Goal: Task Accomplishment & Management: Manage account settings

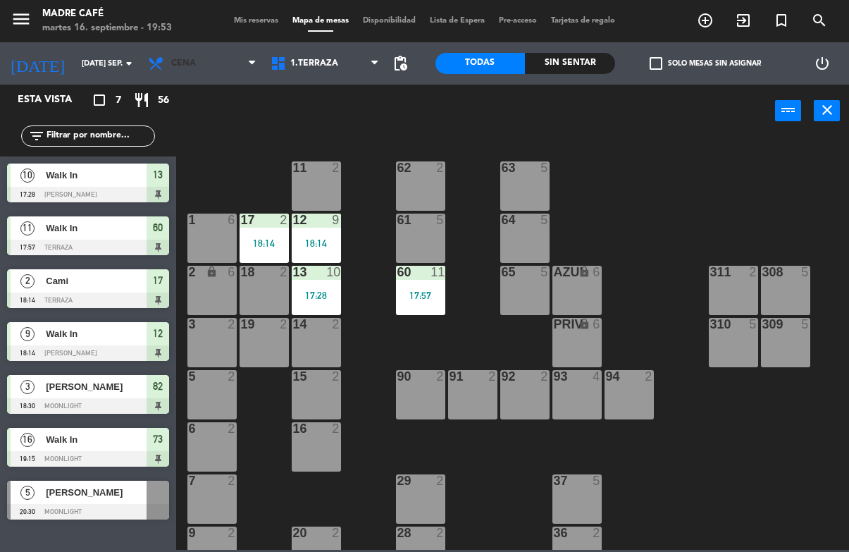
click at [202, 58] on span "Cena" at bounding box center [202, 63] width 123 height 31
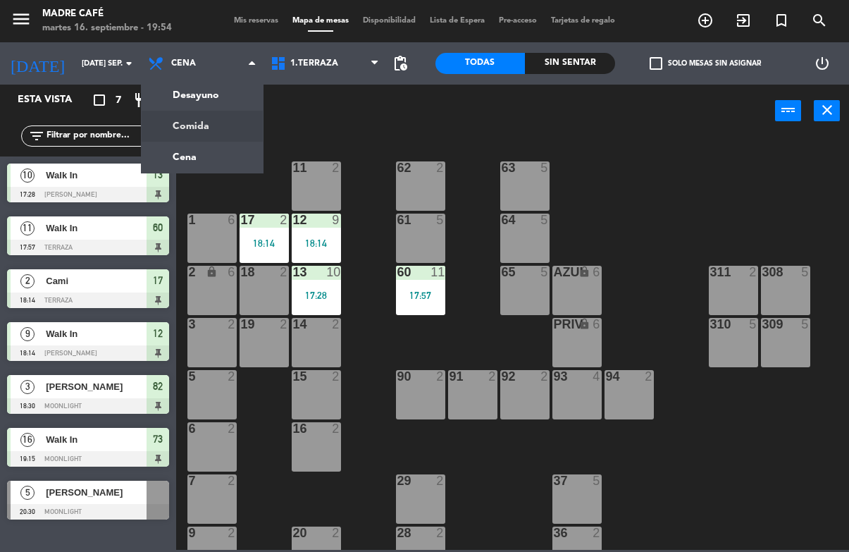
click at [225, 128] on ng-component "menu Madre Café martes 16. septiembre - 19:54 Mis reservas Mapa de mesas Dispon…" at bounding box center [424, 275] width 849 height 550
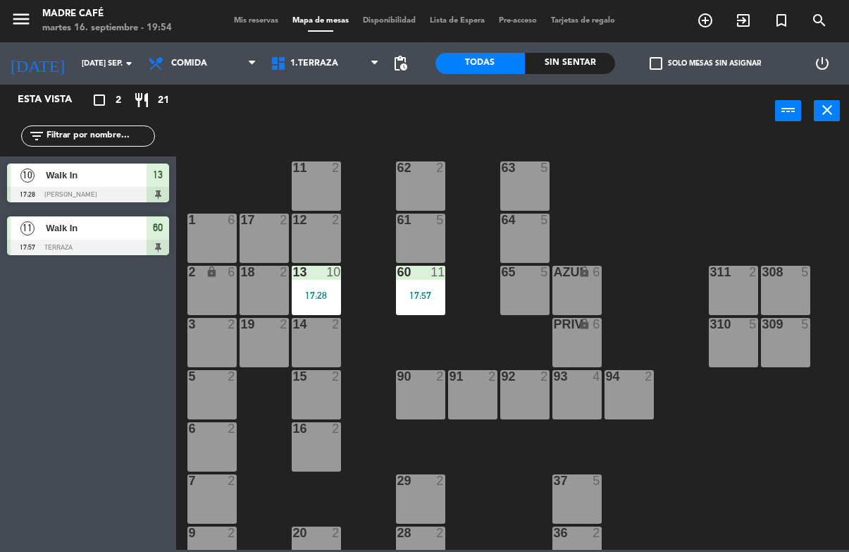
click at [209, 61] on span "Comida" at bounding box center [202, 63] width 123 height 31
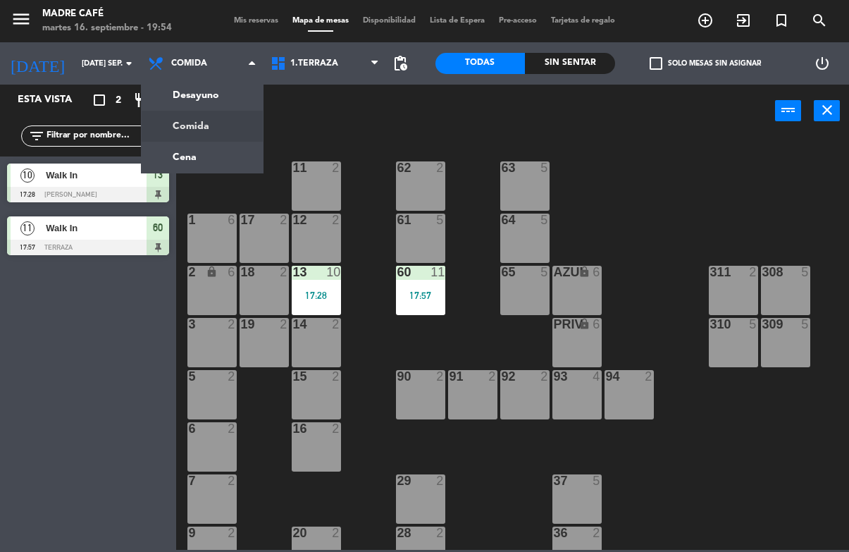
click at [203, 100] on ng-component "menu Madre Café martes 16. septiembre - 19:54 Mis reservas Mapa de mesas Dispon…" at bounding box center [424, 275] width 849 height 550
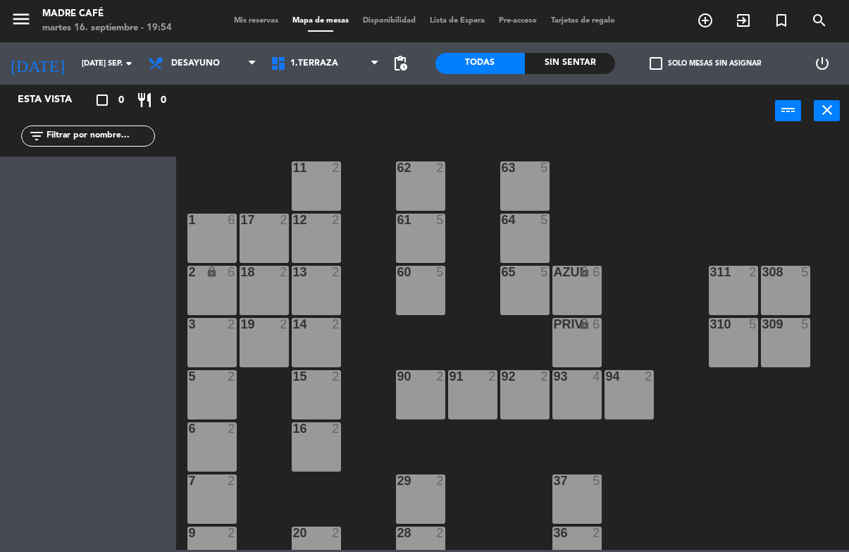
click at [219, 62] on span "Desayuno" at bounding box center [202, 63] width 123 height 31
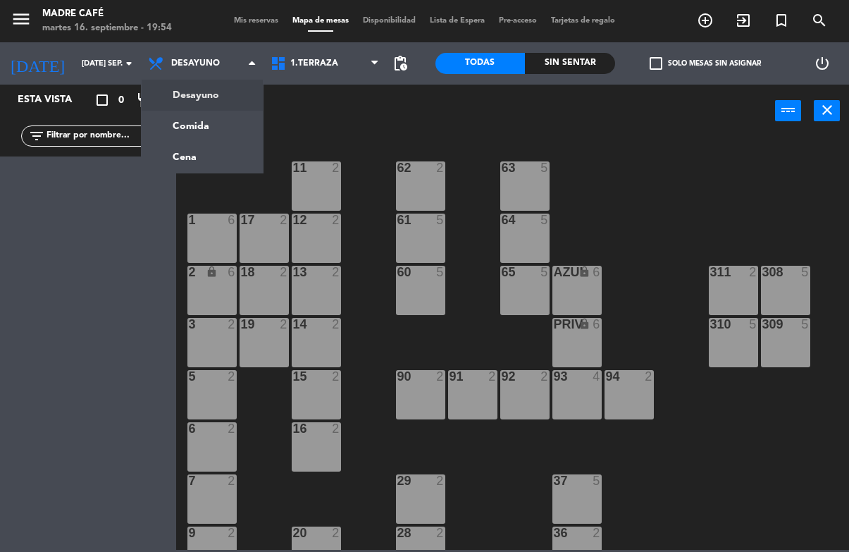
click at [207, 128] on ng-component "menu Madre Café martes 16. septiembre - 19:54 Mis reservas Mapa de mesas Dispon…" at bounding box center [424, 275] width 849 height 550
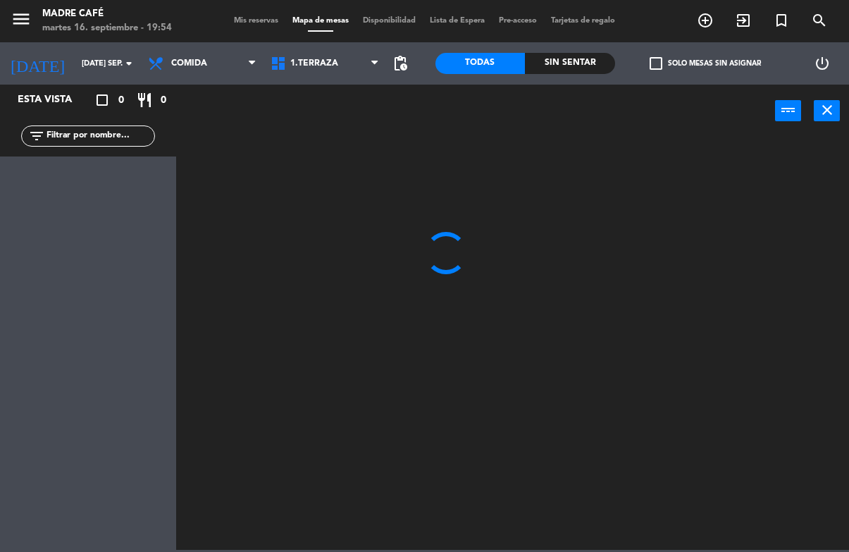
click at [210, 62] on span "Comida" at bounding box center [202, 63] width 123 height 31
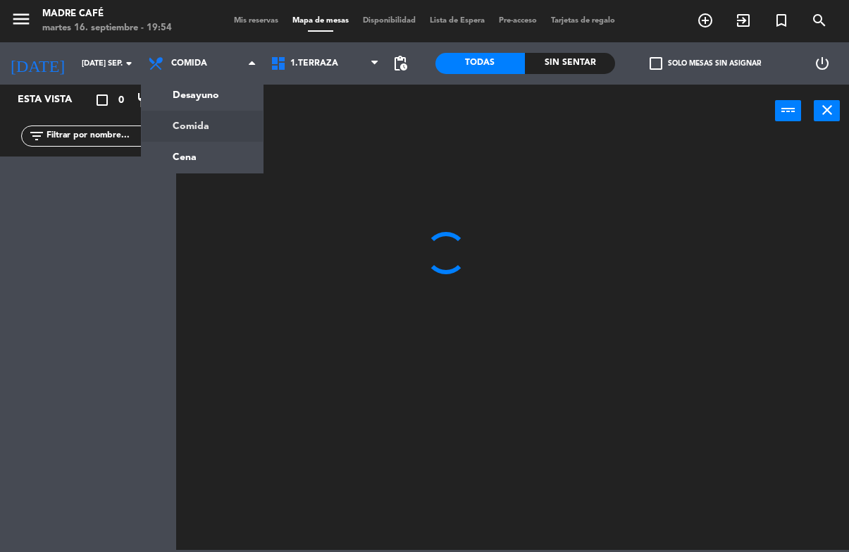
click at [208, 162] on ng-component "menu Madre Café martes 16. septiembre - 19:54 Mis reservas Mapa de mesas Dispon…" at bounding box center [424, 275] width 849 height 550
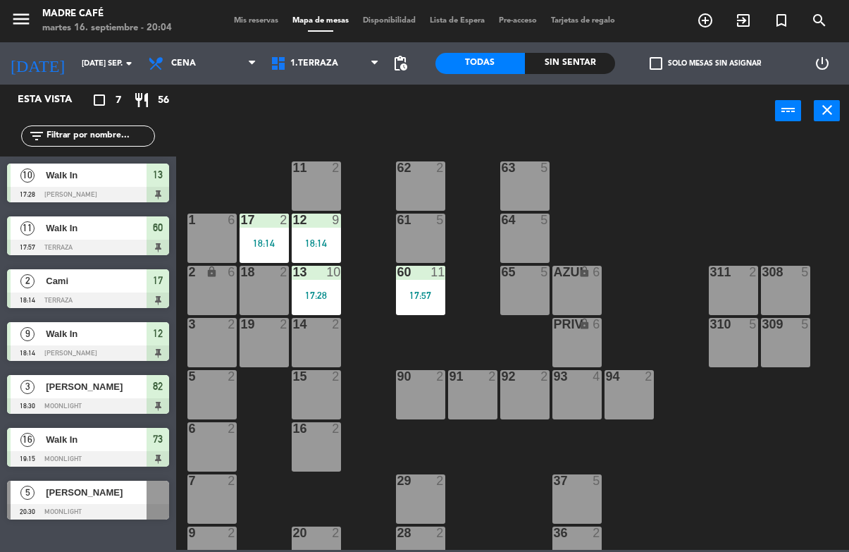
click at [168, 168] on div "13" at bounding box center [158, 175] width 23 height 23
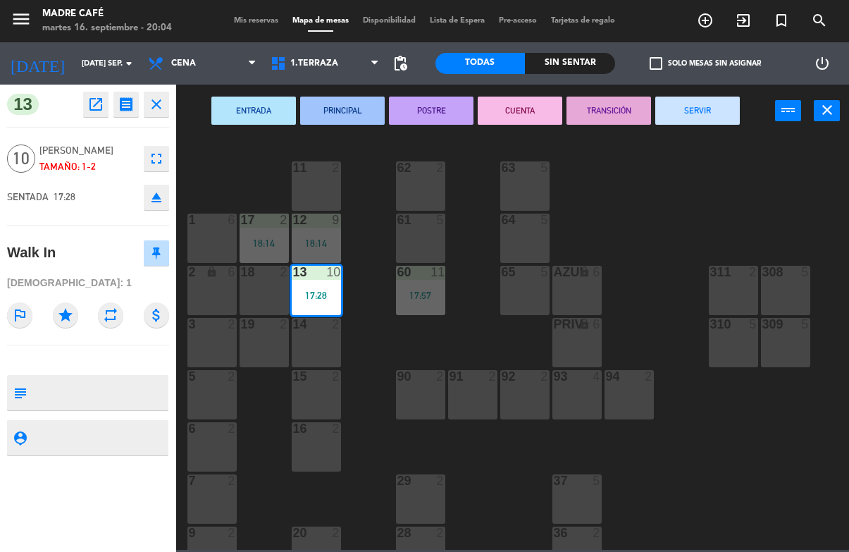
click at [709, 111] on button "SERVIR" at bounding box center [698, 111] width 85 height 28
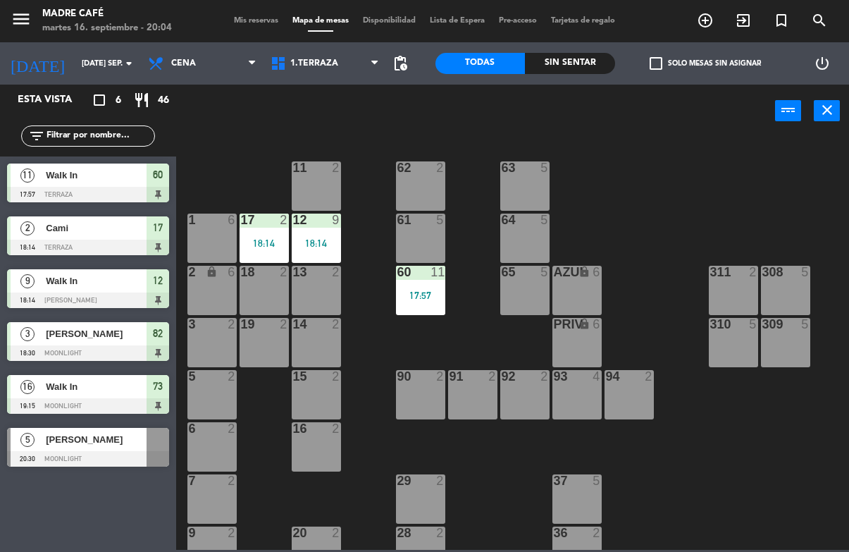
click at [738, 18] on icon "exit_to_app" at bounding box center [743, 20] width 17 height 17
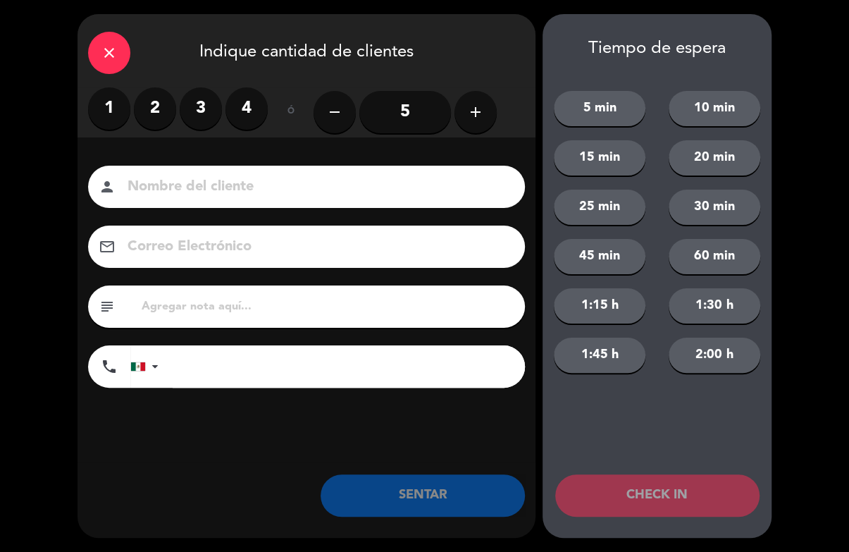
click at [487, 109] on button "add" at bounding box center [476, 112] width 42 height 42
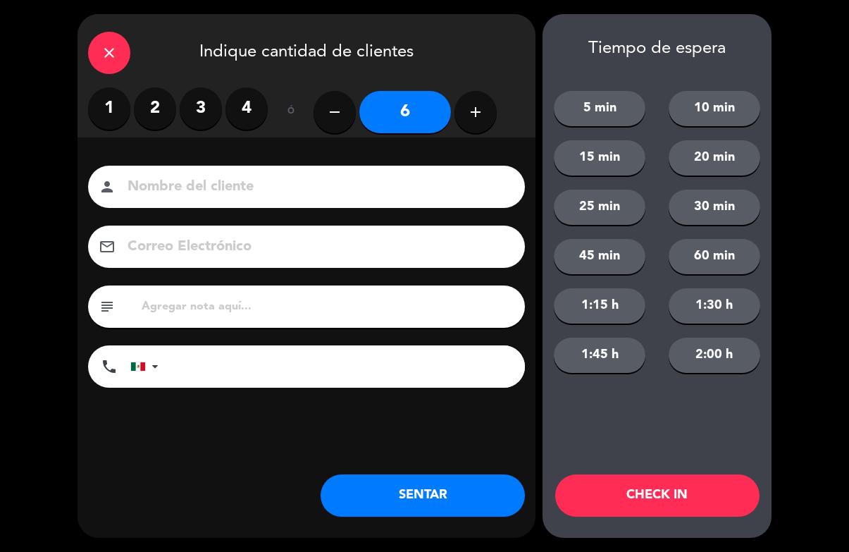
click at [491, 106] on button "add" at bounding box center [476, 112] width 42 height 42
click at [489, 105] on button "add" at bounding box center [476, 112] width 42 height 42
type input "8"
click at [659, 499] on button "CHECK IN" at bounding box center [657, 495] width 204 height 42
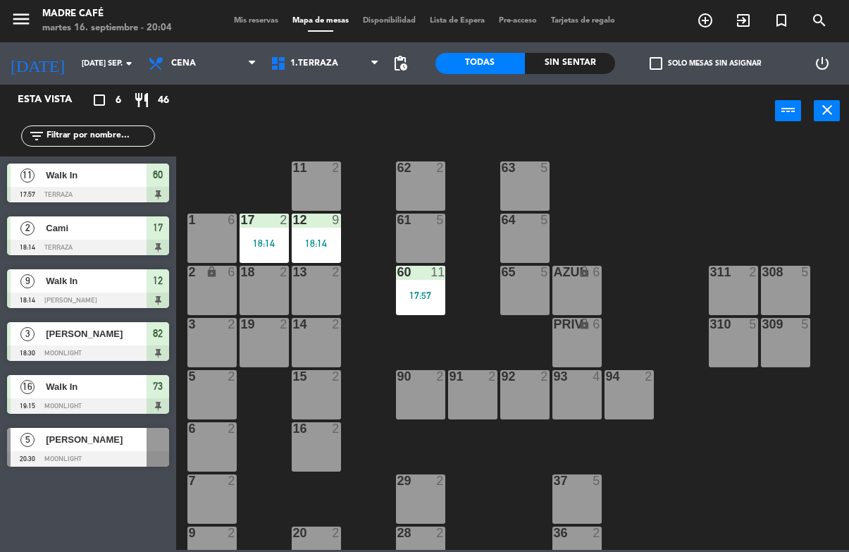
click at [165, 180] on div "60" at bounding box center [158, 175] width 23 height 23
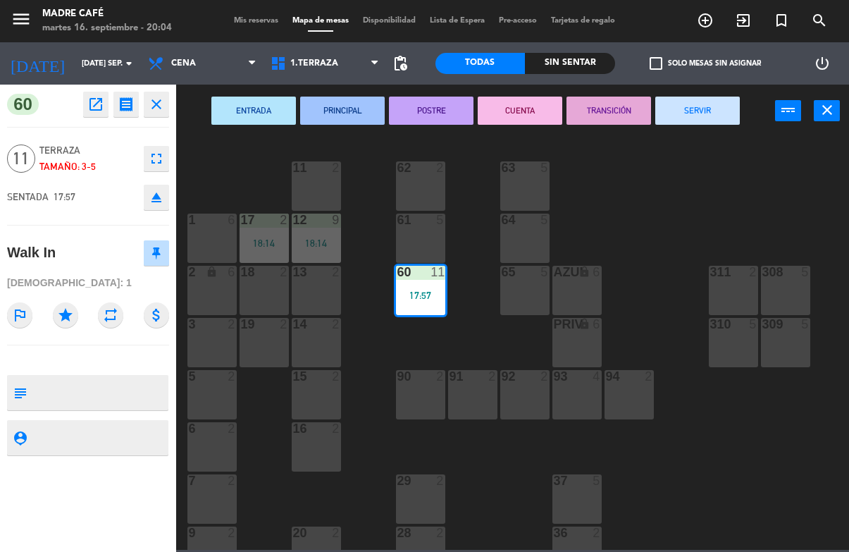
click at [721, 114] on button "SERVIR" at bounding box center [698, 111] width 85 height 28
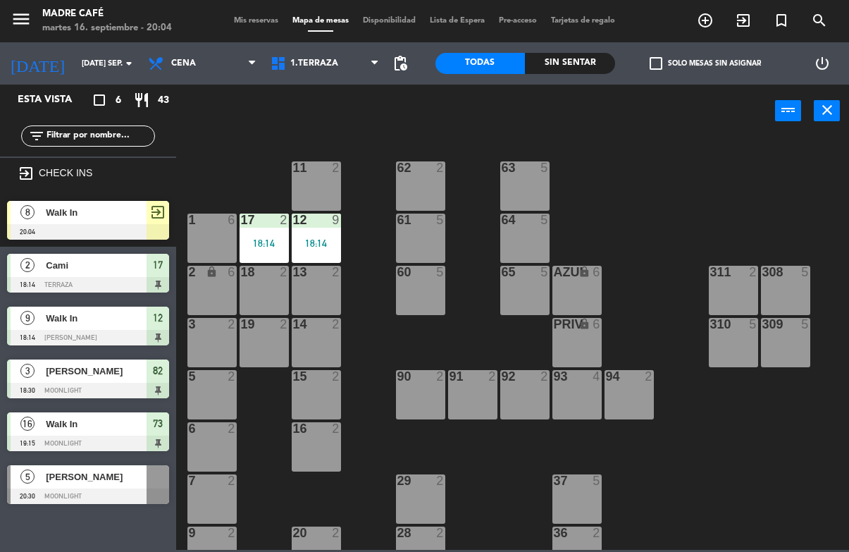
click at [161, 269] on span "17" at bounding box center [158, 265] width 10 height 17
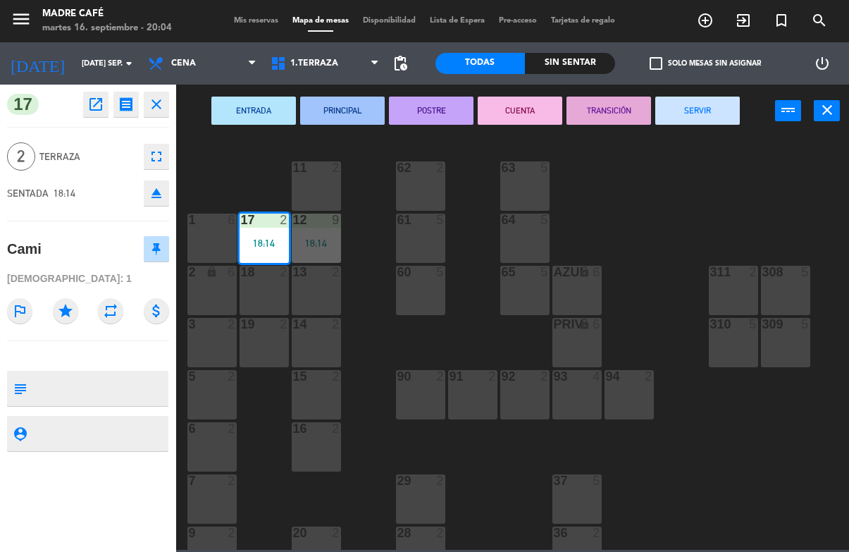
click at [726, 102] on button "SERVIR" at bounding box center [698, 111] width 85 height 28
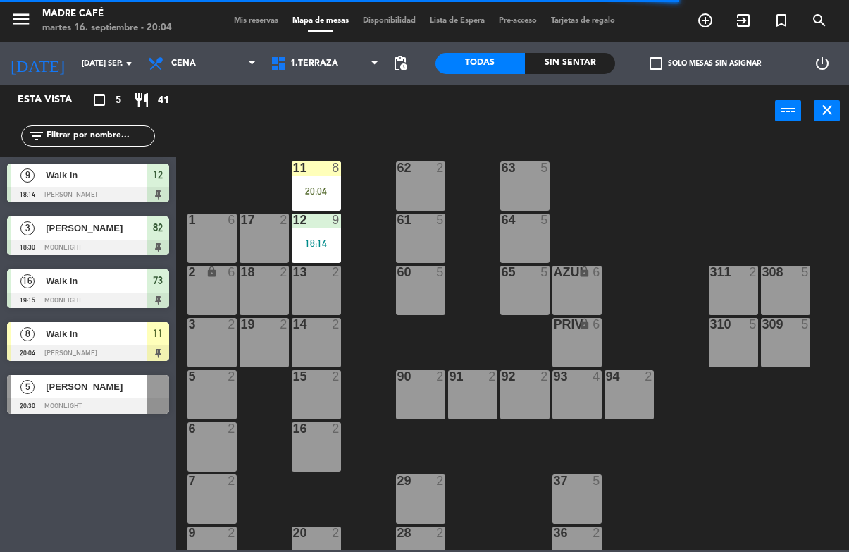
click at [321, 183] on div "11 8 20:04" at bounding box center [316, 185] width 49 height 49
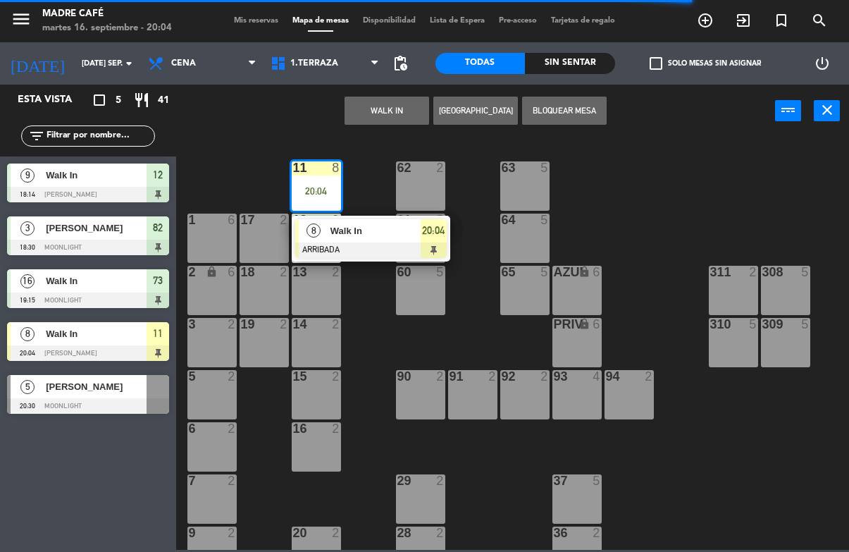
click at [432, 235] on span "20:04" at bounding box center [433, 230] width 23 height 17
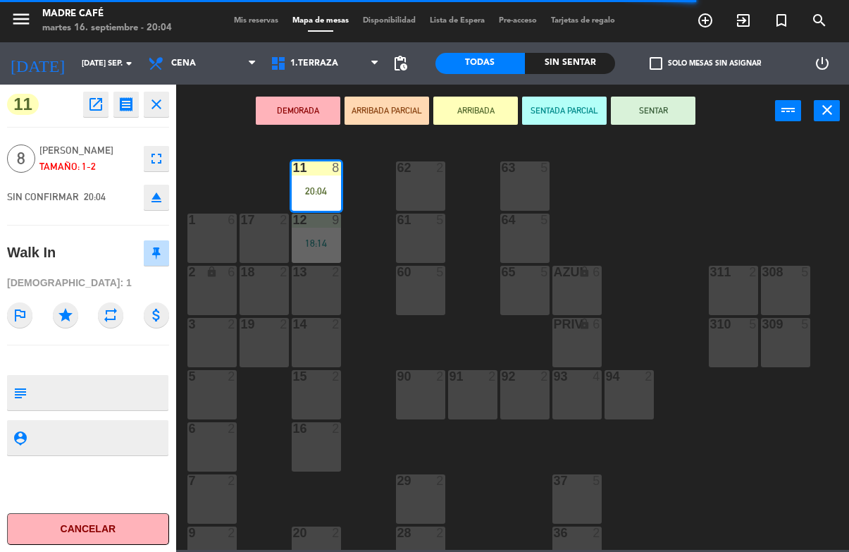
click at [659, 106] on button "SENTAR" at bounding box center [653, 111] width 85 height 28
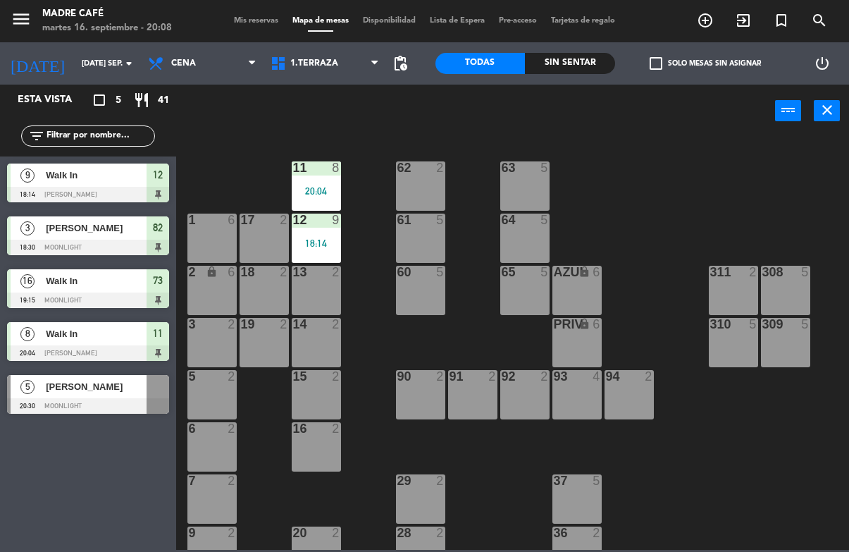
click at [741, 9] on span "exit_to_app" at bounding box center [744, 20] width 38 height 24
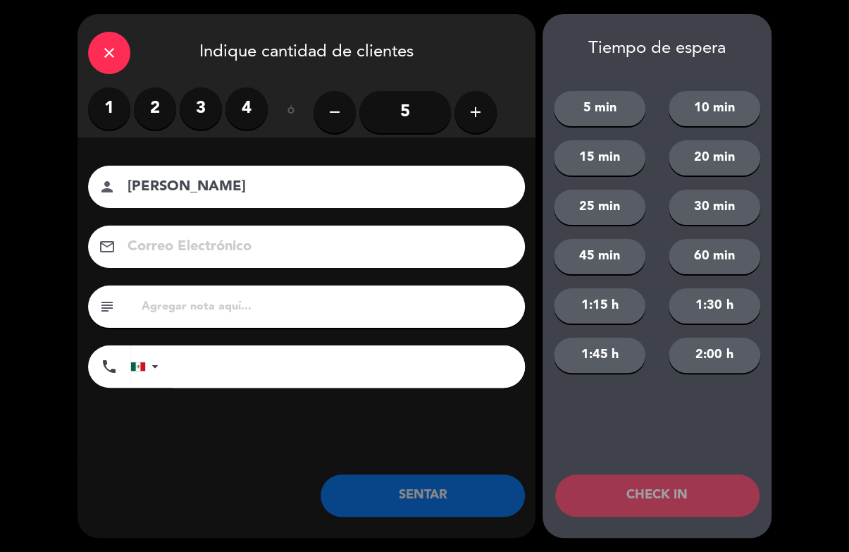
type input "[PERSON_NAME]"
click at [164, 106] on label "2" at bounding box center [155, 108] width 42 height 42
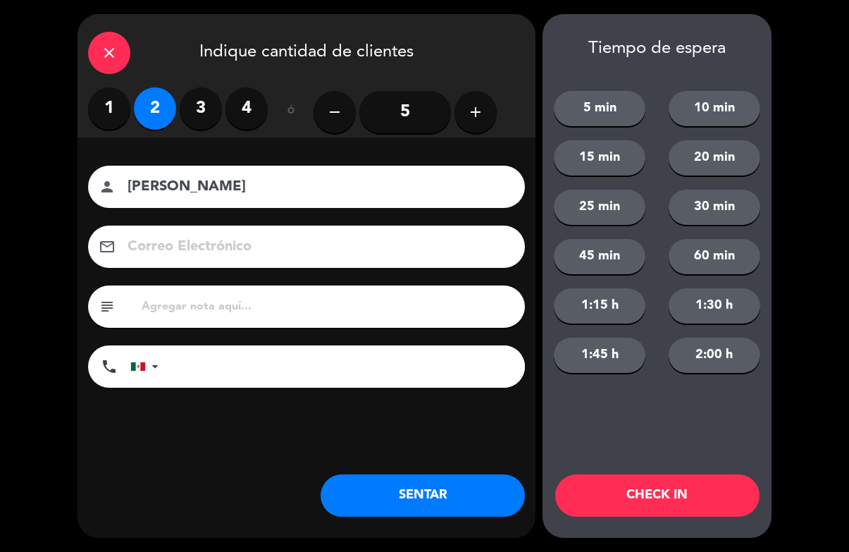
click at [668, 486] on button "CHECK IN" at bounding box center [657, 495] width 204 height 42
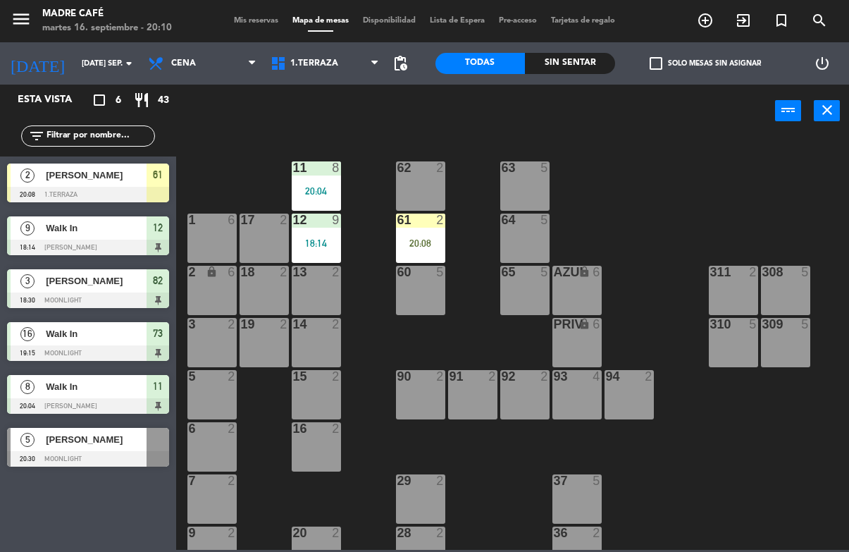
click at [426, 233] on div "61 2 20:08" at bounding box center [420, 238] width 49 height 49
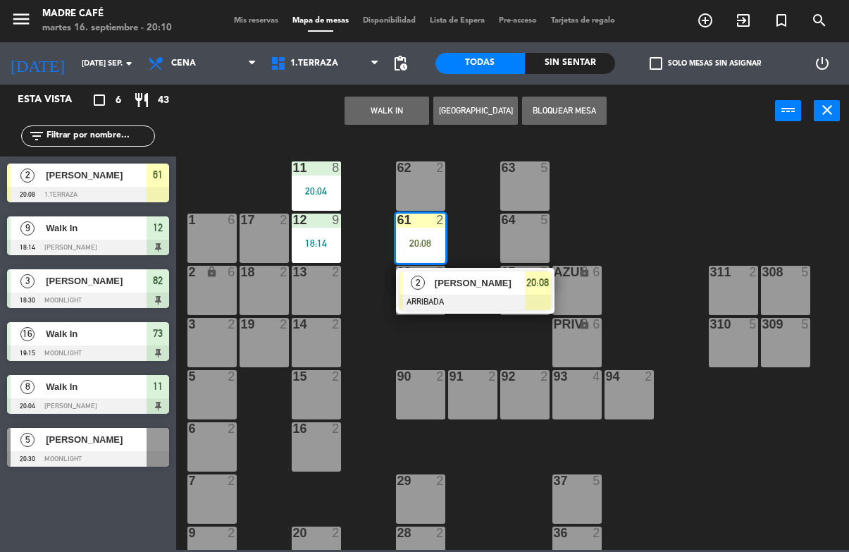
click at [538, 295] on div at bounding box center [476, 303] width 152 height 16
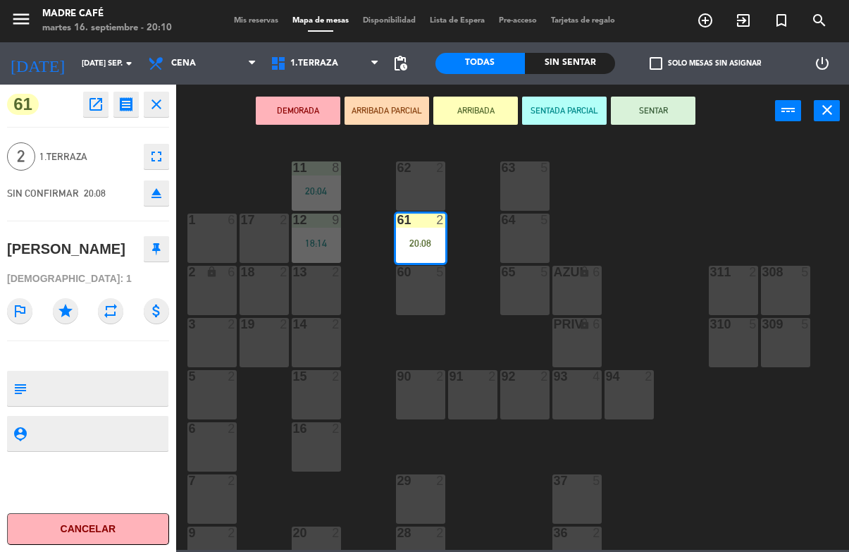
click at [668, 116] on button "SENTAR" at bounding box center [653, 111] width 85 height 28
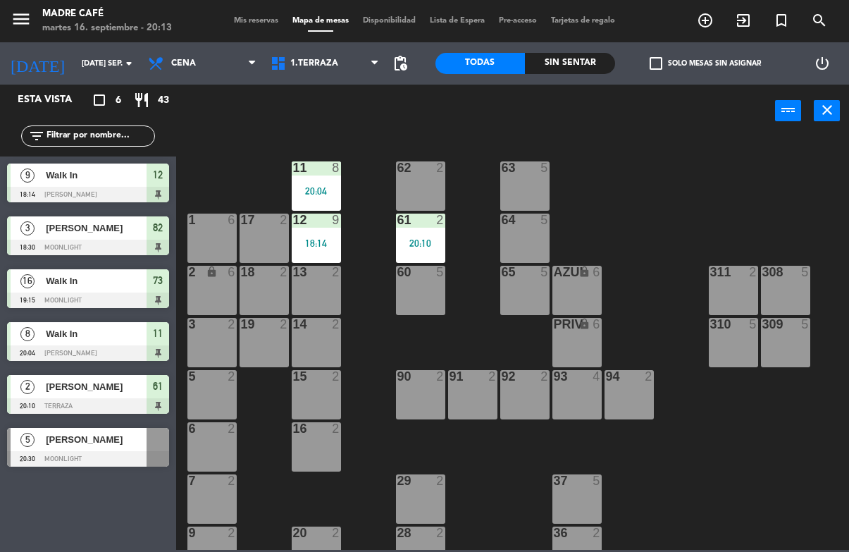
click at [742, 25] on icon "exit_to_app" at bounding box center [743, 20] width 17 height 17
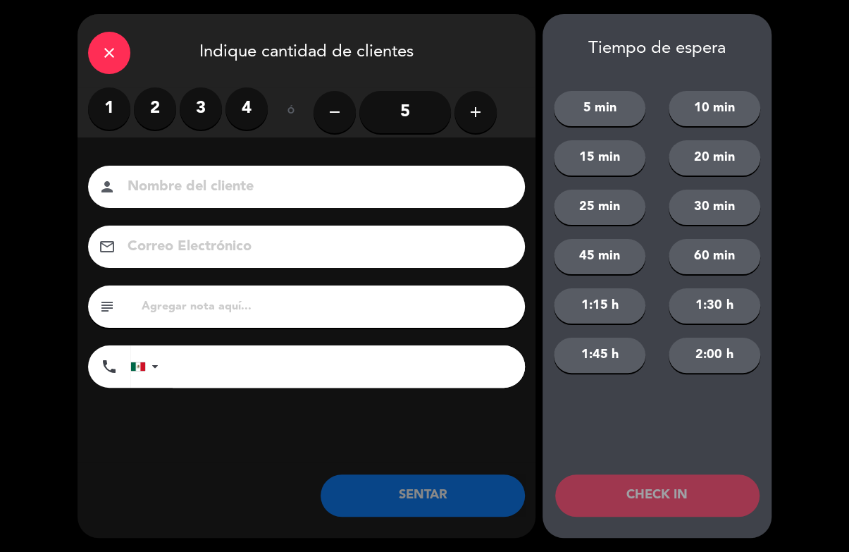
click at [210, 109] on label "3" at bounding box center [201, 108] width 42 height 42
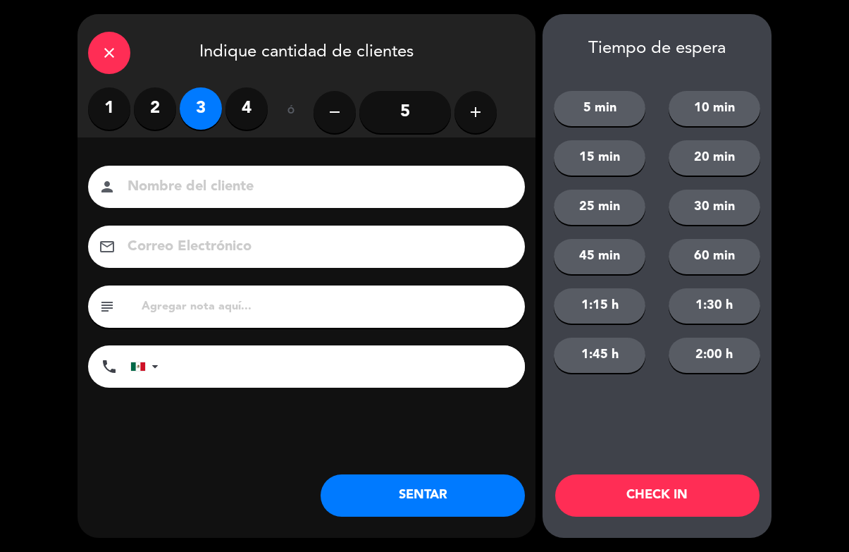
click at [696, 498] on button "CHECK IN" at bounding box center [657, 495] width 204 height 42
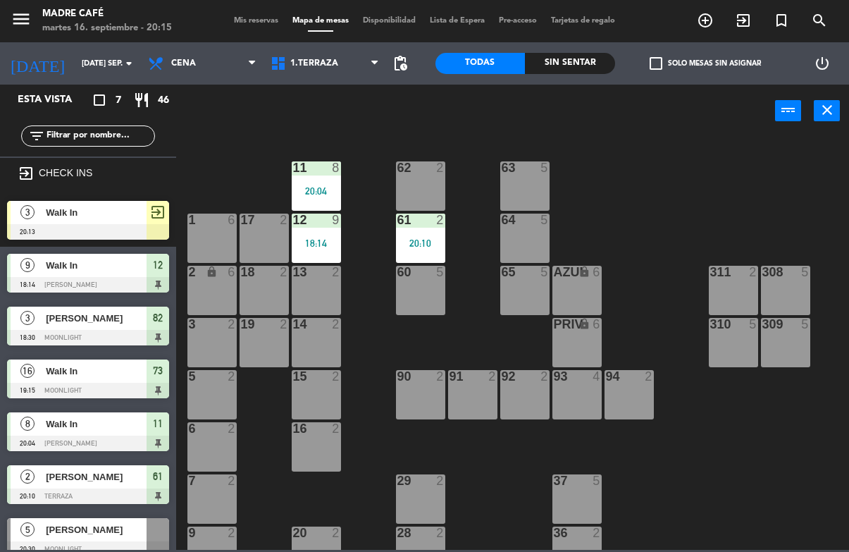
click at [163, 221] on div "exit_to_app" at bounding box center [158, 212] width 23 height 23
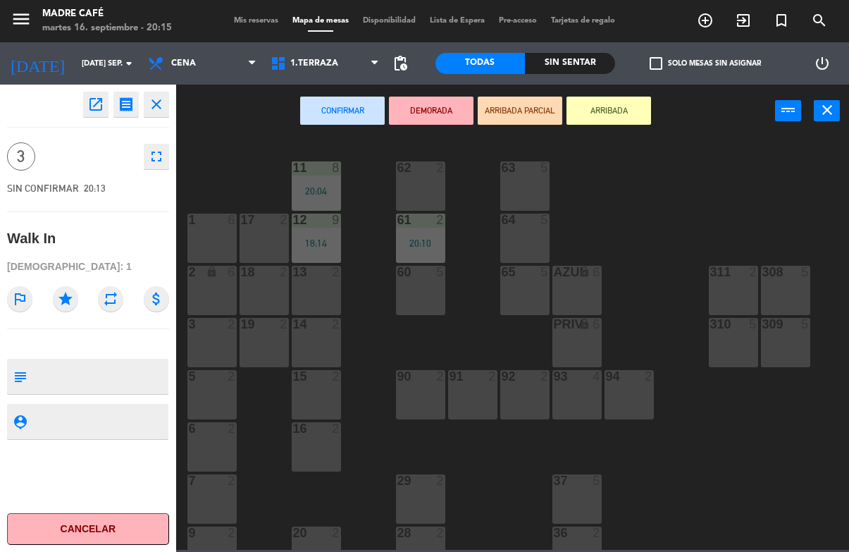
click at [117, 525] on button "Cancelar" at bounding box center [88, 529] width 162 height 32
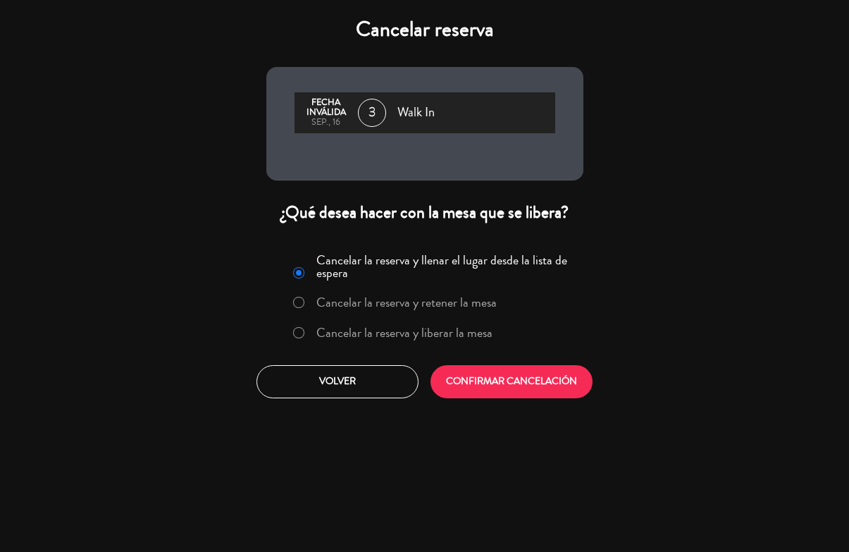
click at [307, 333] on label "Cancelar la reserva y liberar la mesa" at bounding box center [393, 333] width 214 height 25
click at [510, 379] on button "CONFIRMAR CANCELACIÓN" at bounding box center [512, 381] width 162 height 33
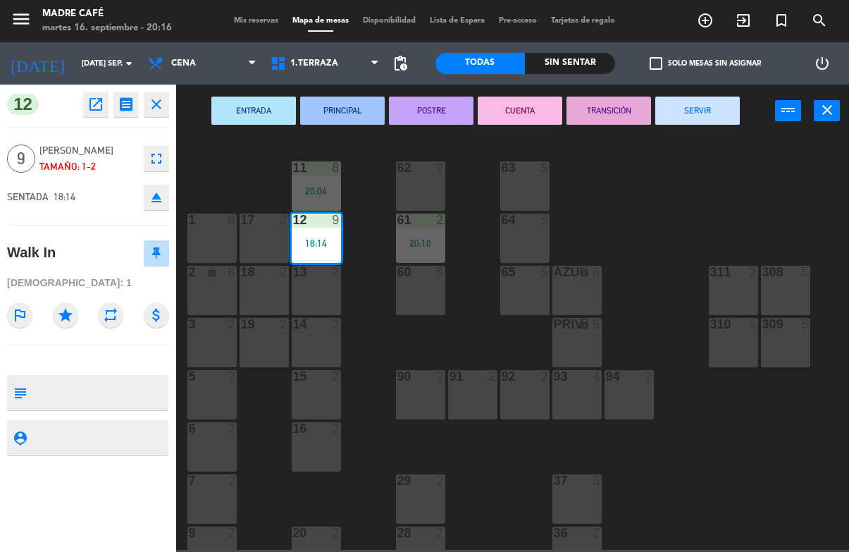
click at [706, 109] on button "SERVIR" at bounding box center [698, 111] width 85 height 28
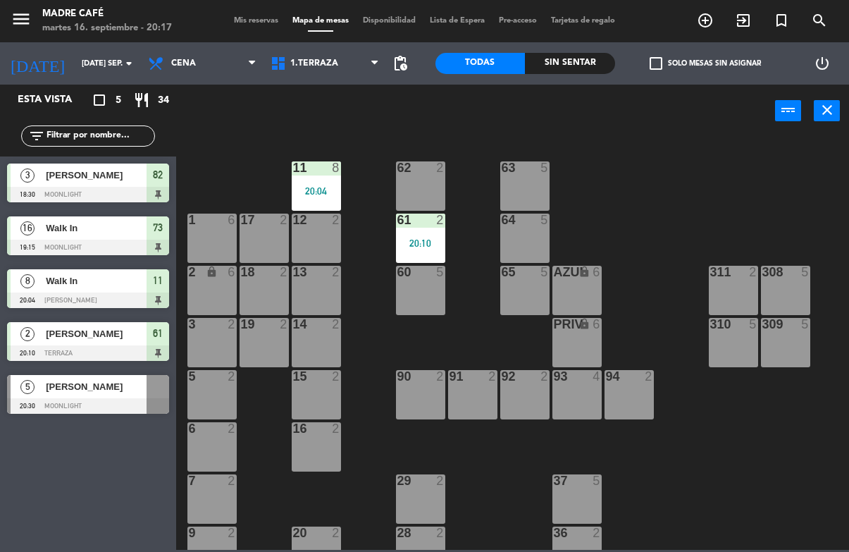
click at [265, 4] on div "menu Madre Café martes 16. septiembre - 20:17 Mis reservas Mapa de mesas Dispon…" at bounding box center [424, 21] width 849 height 42
click at [262, 17] on span "Mis reservas" at bounding box center [256, 21] width 59 height 8
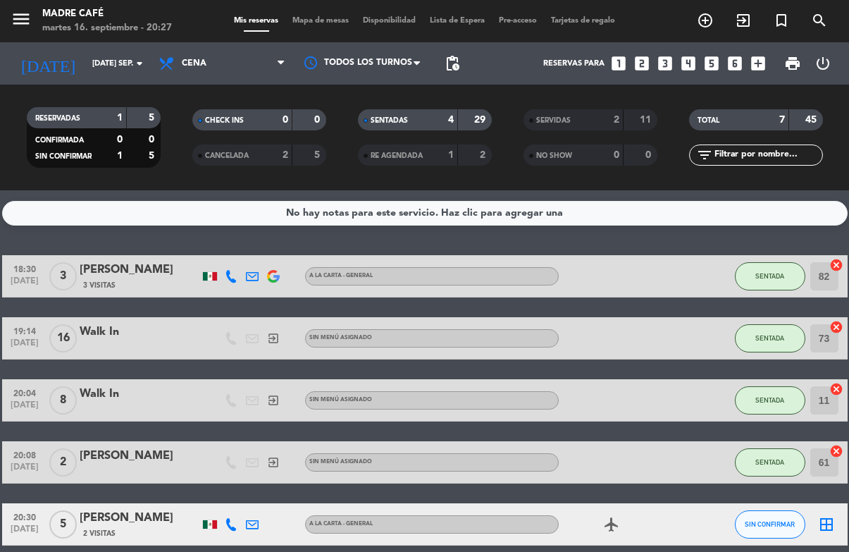
click at [314, 18] on span "Mapa de mesas" at bounding box center [320, 21] width 70 height 8
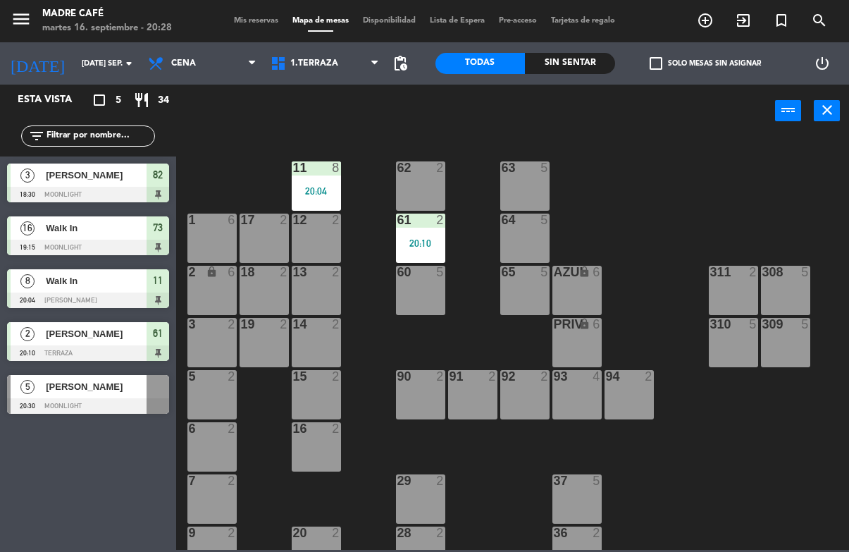
click at [75, 401] on div at bounding box center [88, 406] width 162 height 16
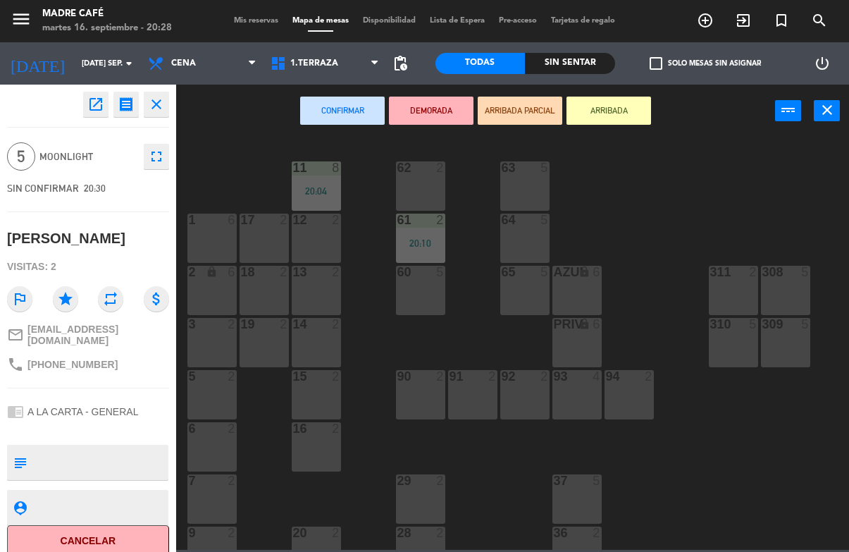
click at [602, 106] on button "ARRIBADA" at bounding box center [609, 111] width 85 height 28
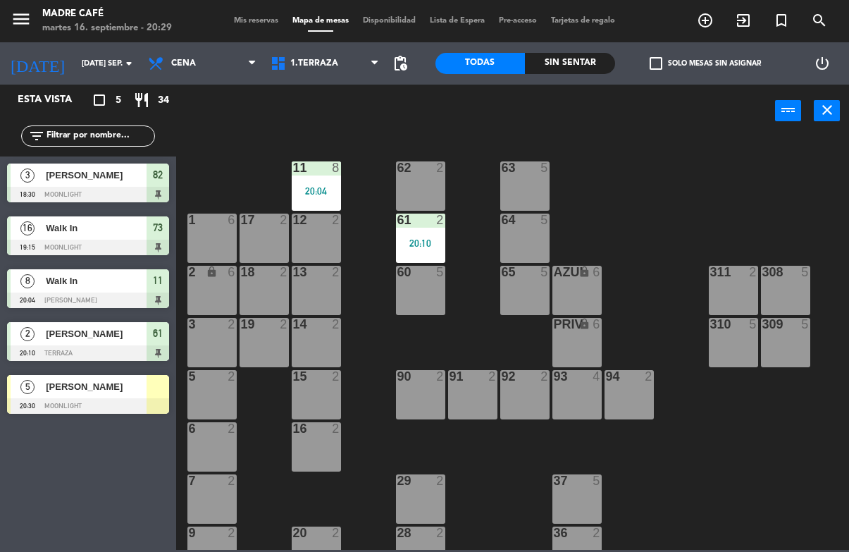
click at [113, 395] on div "[PERSON_NAME]" at bounding box center [95, 386] width 102 height 23
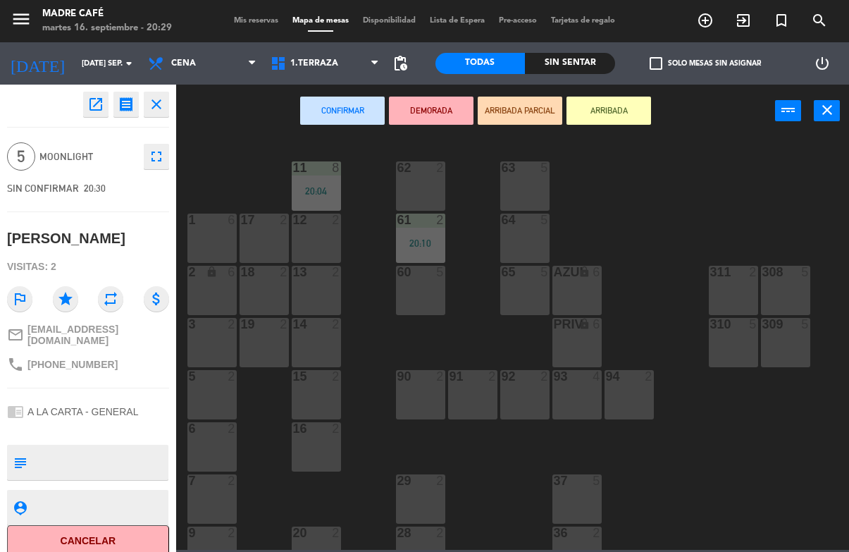
click at [97, 98] on icon "open_in_new" at bounding box center [95, 104] width 17 height 17
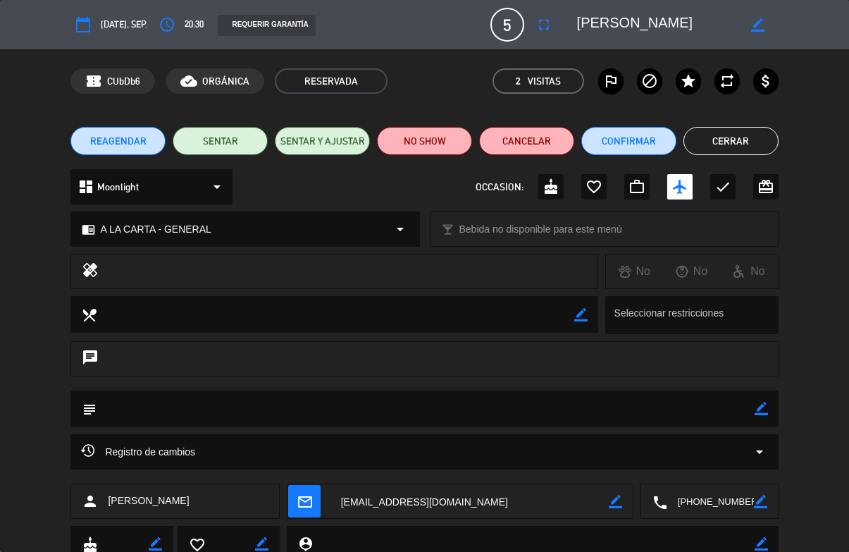
click at [534, 18] on button "fullscreen" at bounding box center [543, 24] width 25 height 25
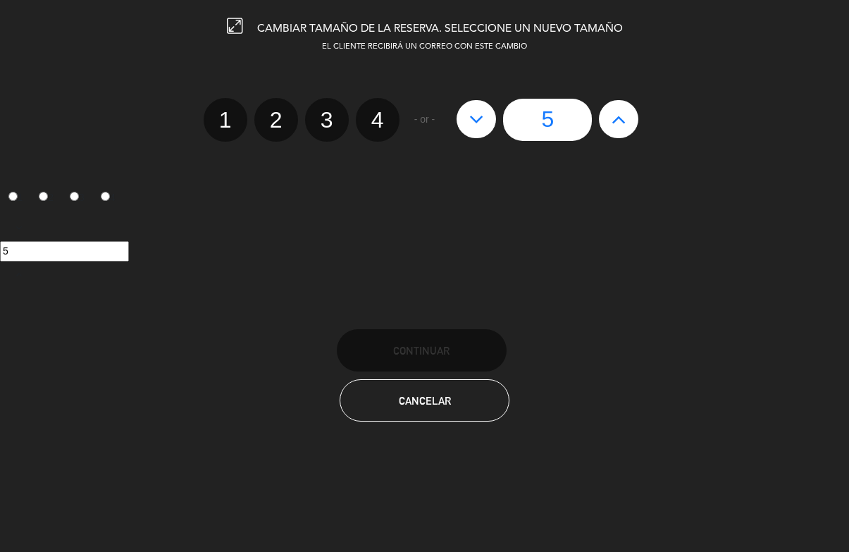
click at [278, 130] on label "2" at bounding box center [276, 120] width 44 height 44
click at [278, 112] on input "2" at bounding box center [274, 107] width 9 height 9
radio input "true"
radio input "false"
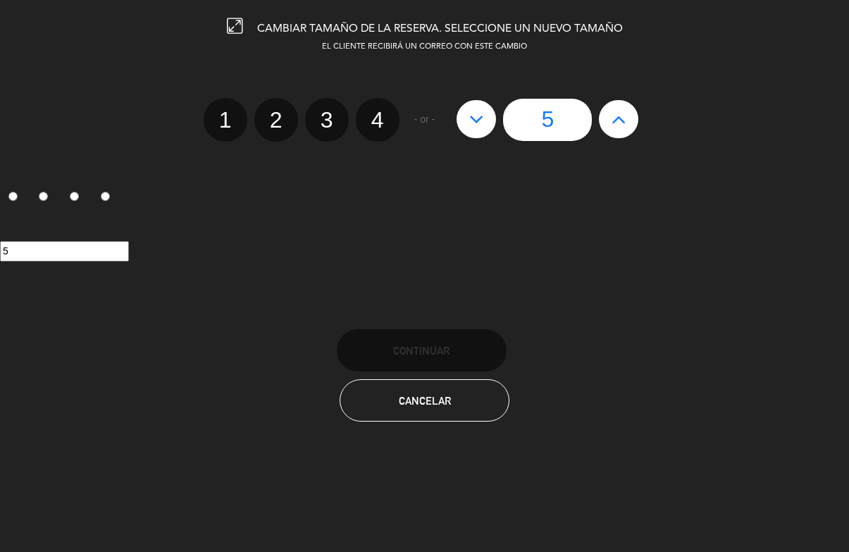
radio input "false"
radio input "true"
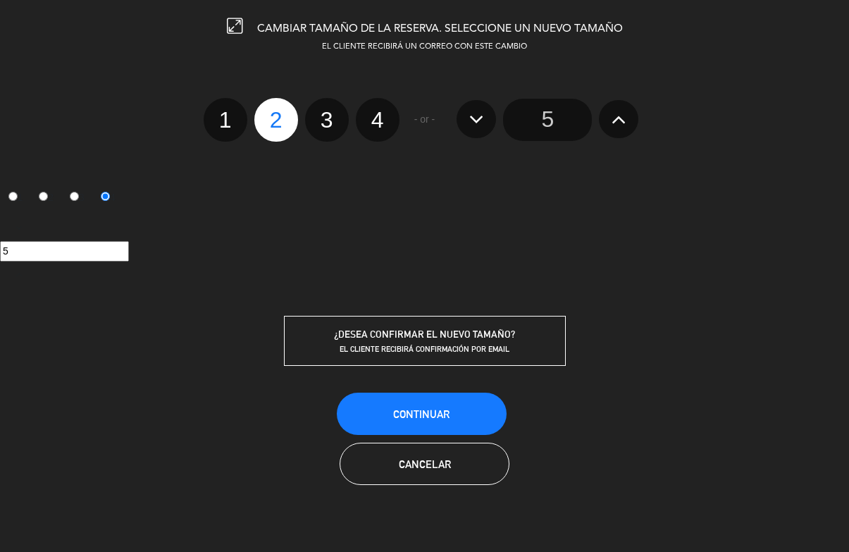
click at [457, 419] on button "Continuar" at bounding box center [422, 414] width 170 height 42
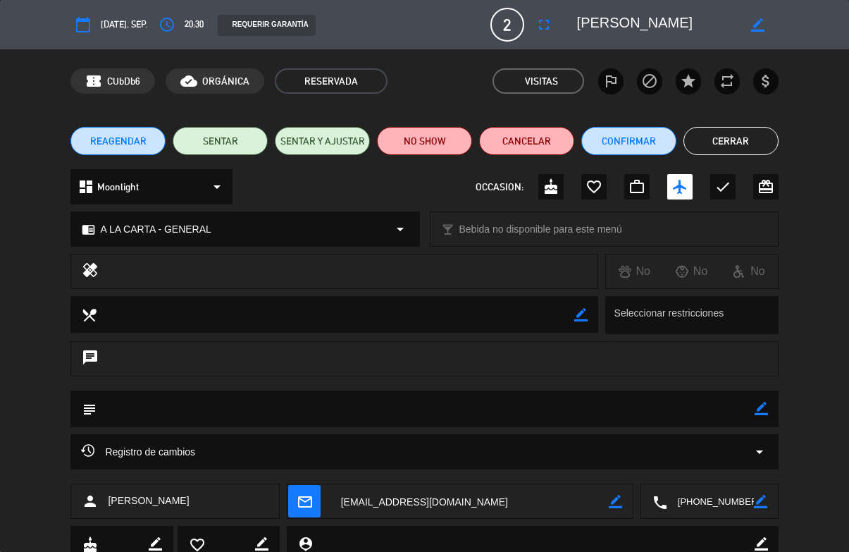
click at [725, 118] on div "REAGENDAR SENTAR SENTAR Y AJUSTAR NO SHOW Cancelar Confirmar Cerrar" at bounding box center [424, 141] width 849 height 56
click at [727, 139] on button "Cerrar" at bounding box center [731, 141] width 95 height 28
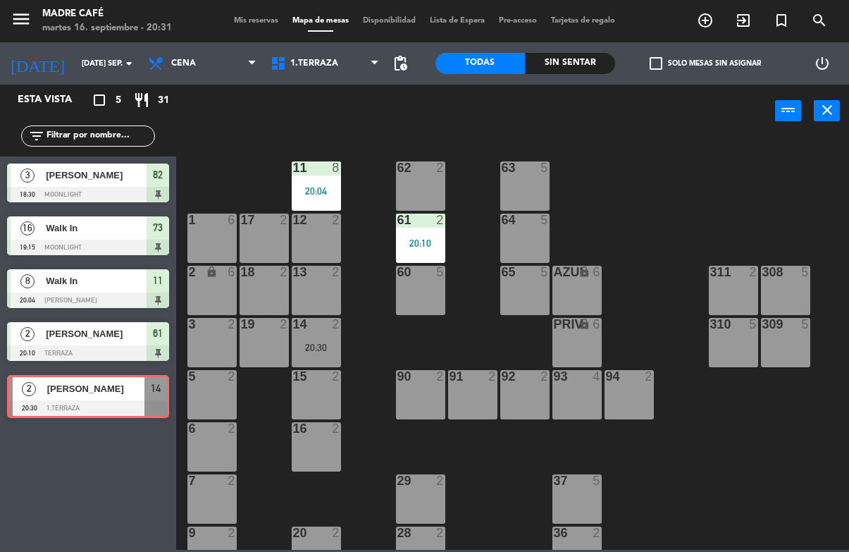
click at [312, 340] on div "14 2 20:30" at bounding box center [316, 342] width 49 height 49
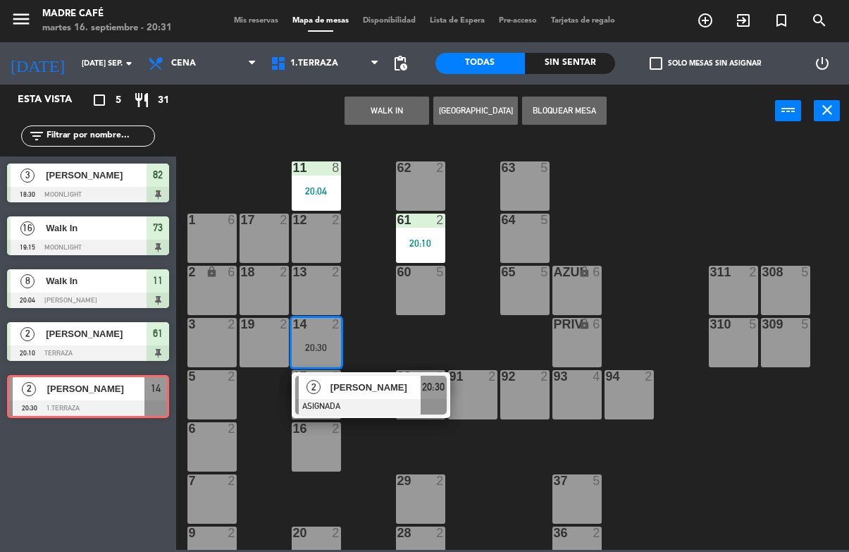
click at [435, 392] on span "20:30" at bounding box center [433, 387] width 23 height 17
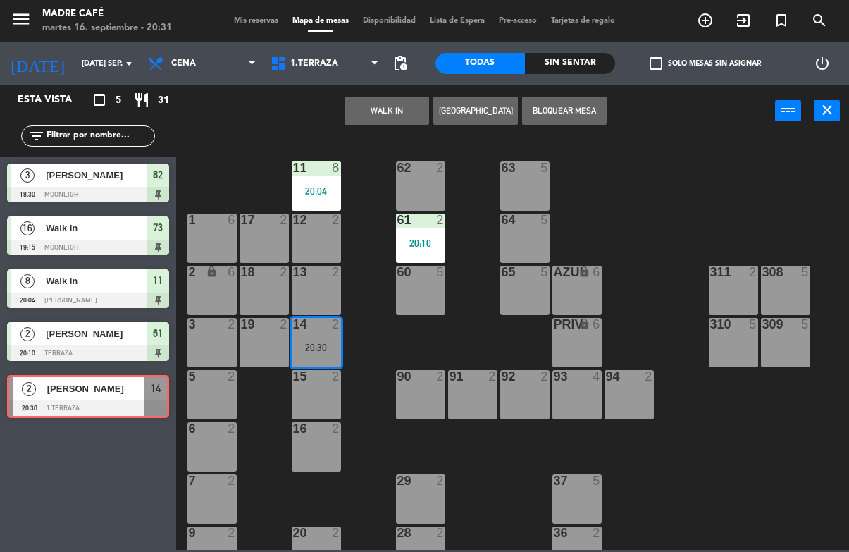
click at [330, 342] on div "20:30" at bounding box center [316, 347] width 49 height 11
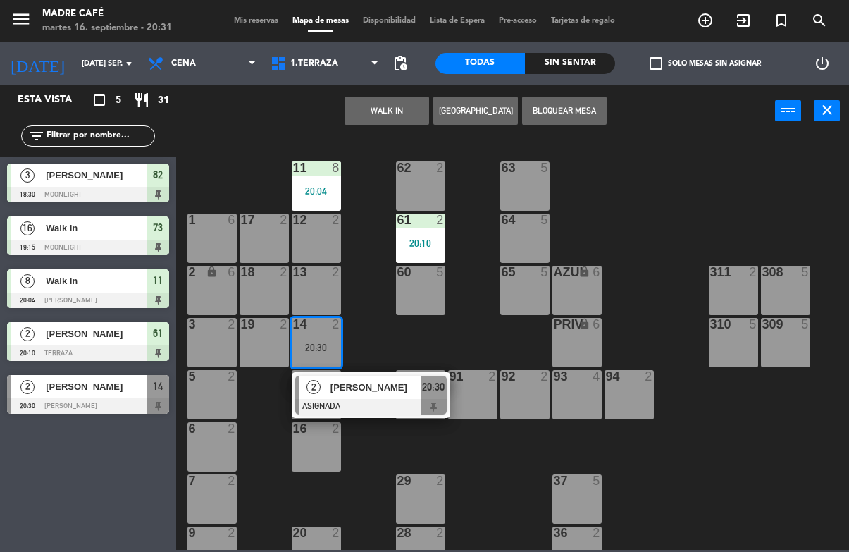
click at [442, 393] on span "20:30" at bounding box center [433, 387] width 23 height 17
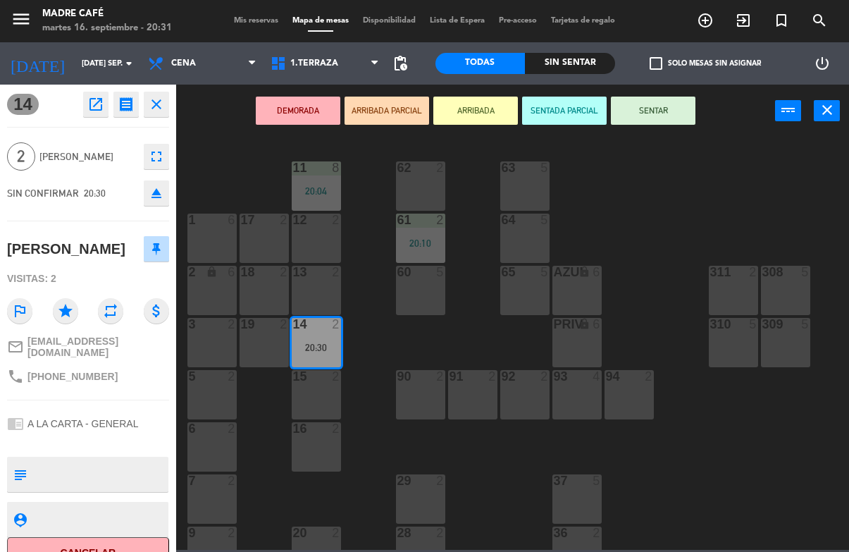
click at [667, 114] on button "SENTAR" at bounding box center [653, 111] width 85 height 28
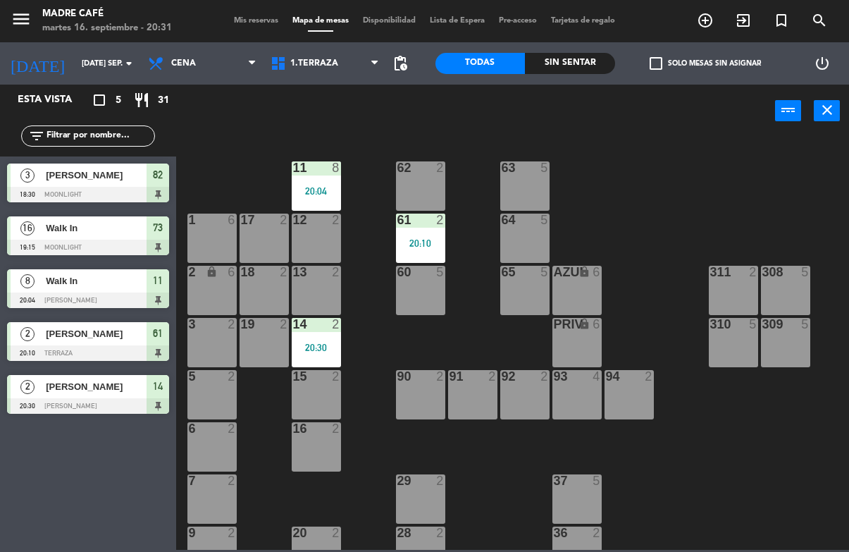
click at [737, 18] on icon "exit_to_app" at bounding box center [743, 20] width 17 height 17
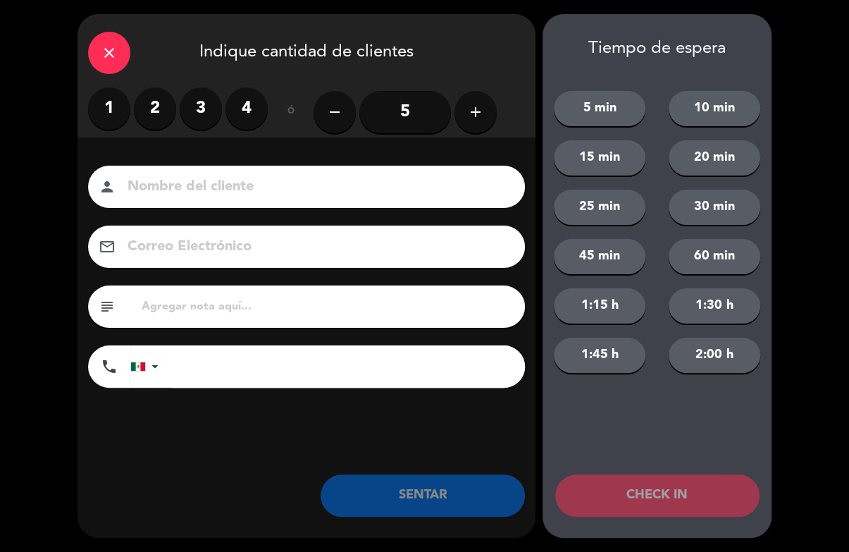
click at [152, 114] on label "2" at bounding box center [155, 108] width 42 height 42
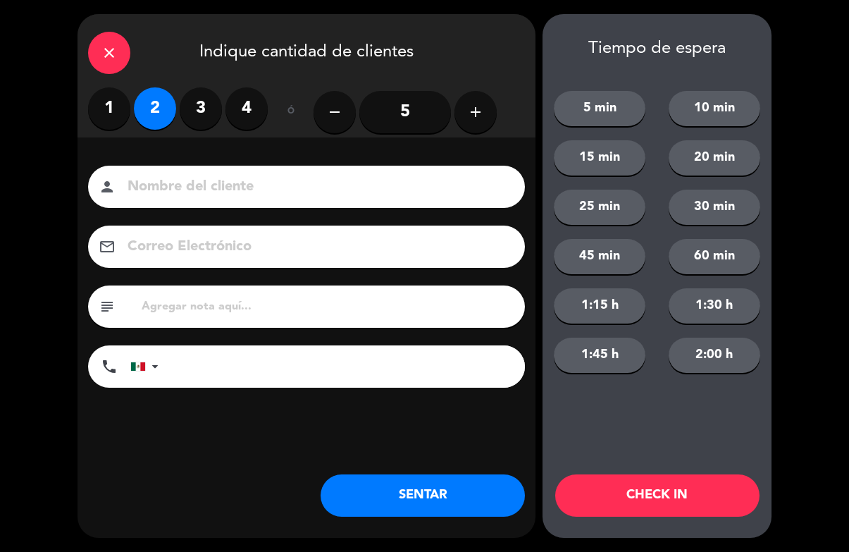
click at [640, 493] on button "CHECK IN" at bounding box center [657, 495] width 204 height 42
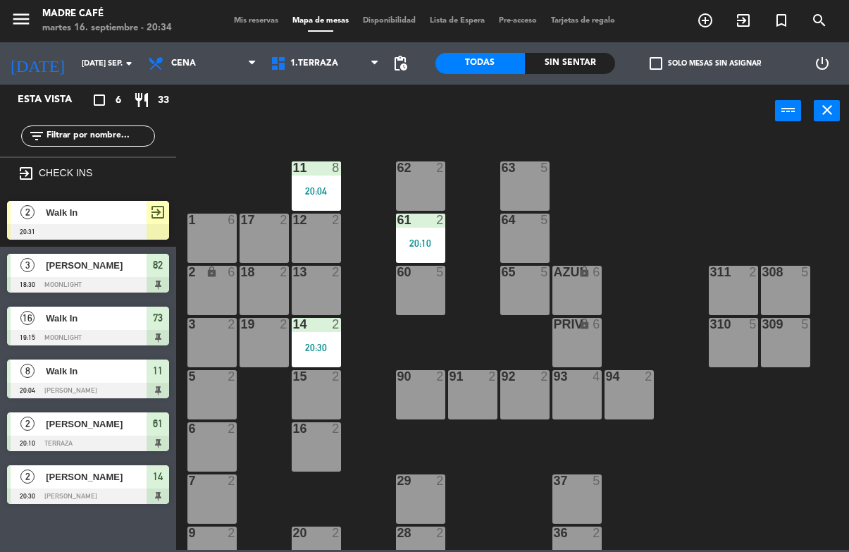
click at [732, 18] on span "exit_to_app" at bounding box center [744, 20] width 38 height 24
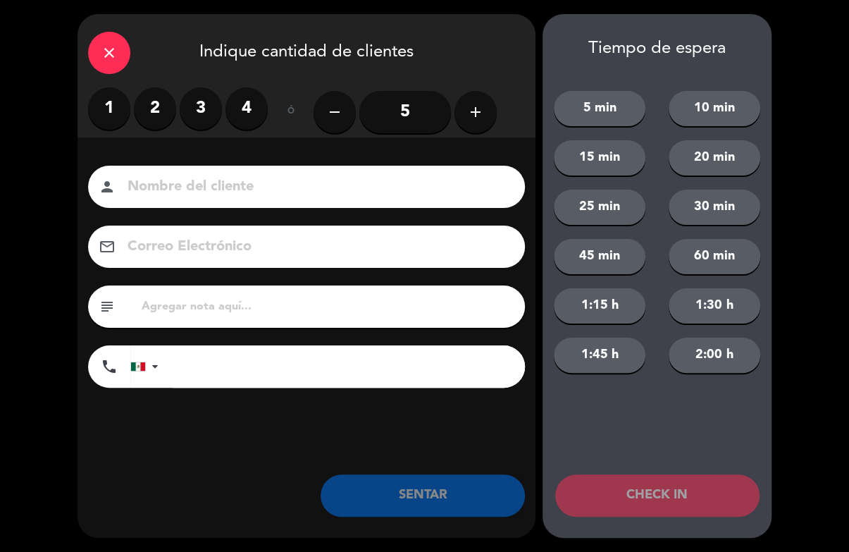
click at [258, 106] on label "4" at bounding box center [247, 108] width 42 height 42
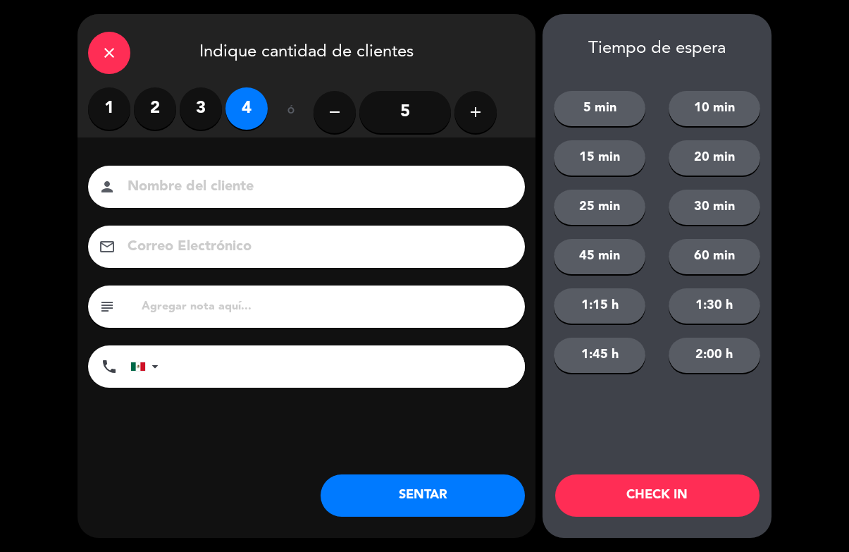
click at [675, 505] on button "CHECK IN" at bounding box center [657, 495] width 204 height 42
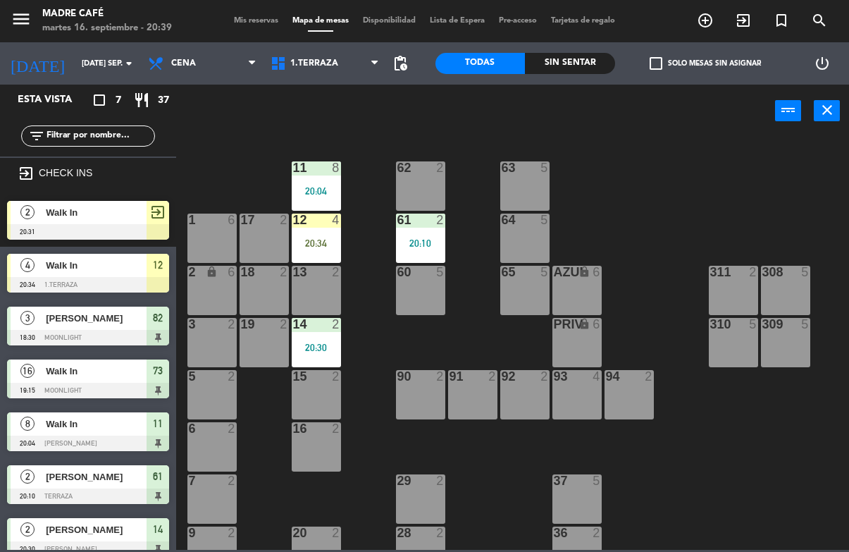
click at [325, 239] on div "20:34" at bounding box center [316, 243] width 49 height 10
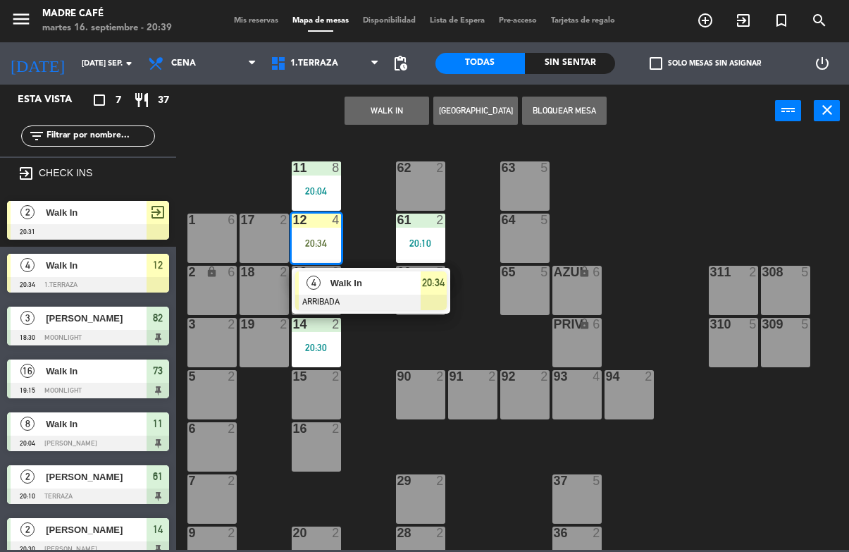
click at [417, 300] on div at bounding box center [371, 303] width 152 height 16
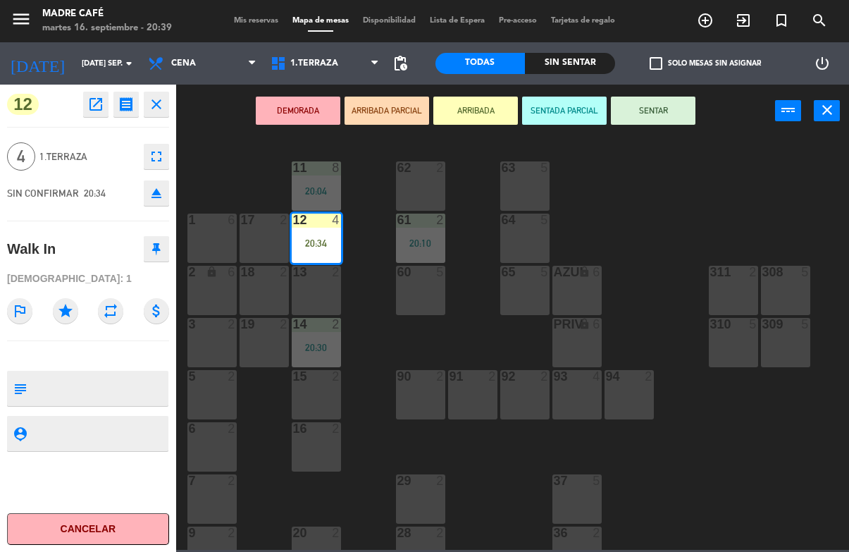
click at [674, 110] on button "SENTAR" at bounding box center [653, 111] width 85 height 28
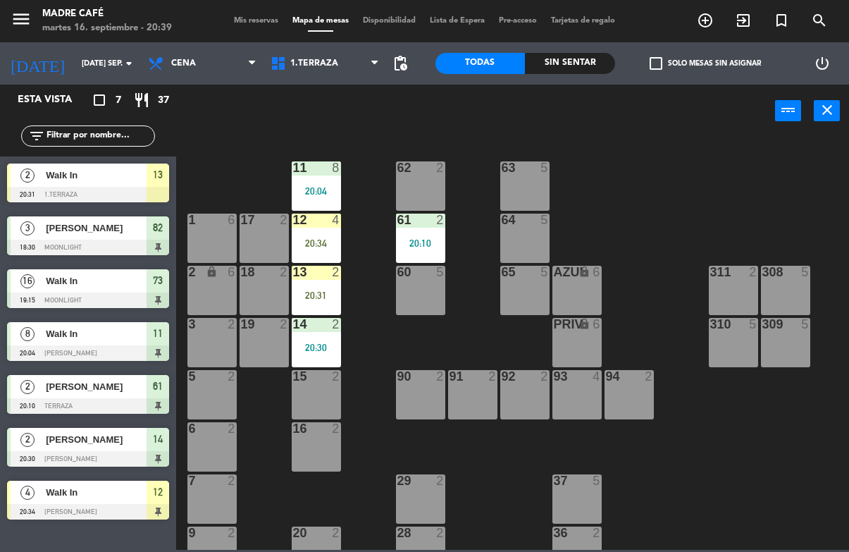
click at [321, 293] on div "20:31" at bounding box center [316, 295] width 49 height 10
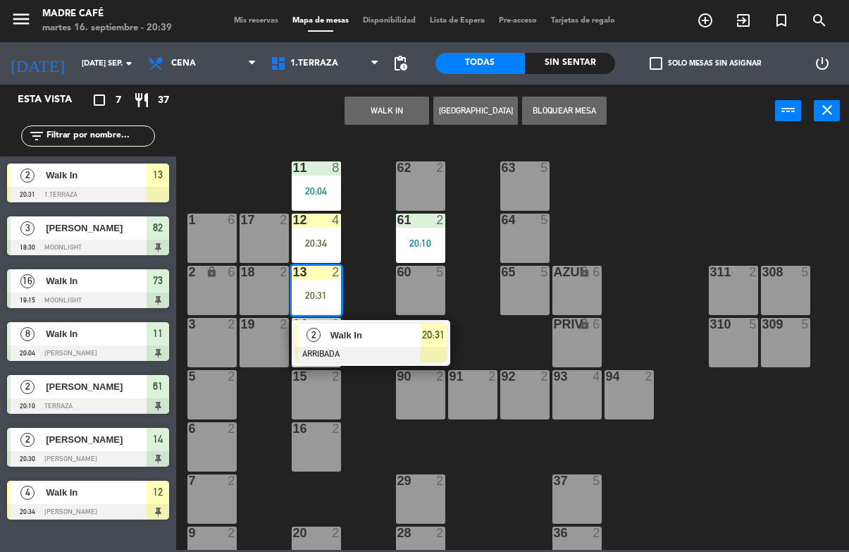
click at [429, 345] on div "20:31" at bounding box center [434, 335] width 26 height 23
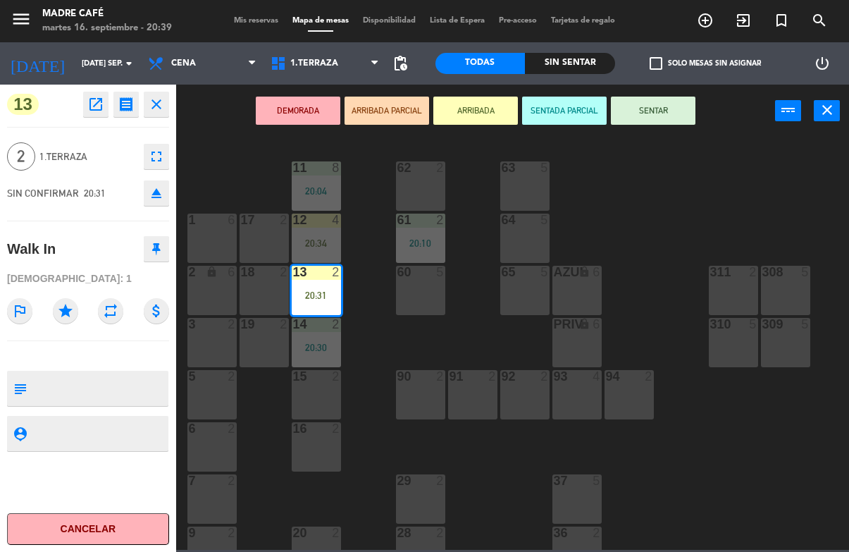
click at [665, 121] on button "SENTAR" at bounding box center [653, 111] width 85 height 28
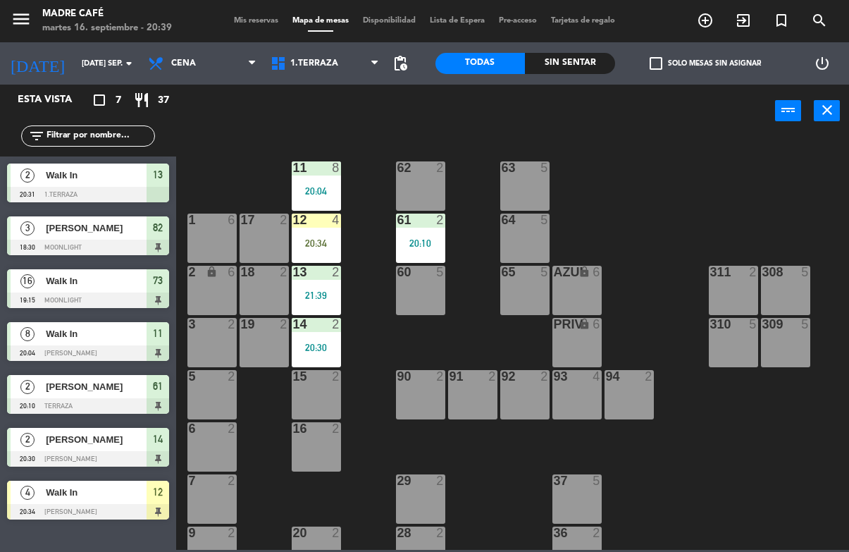
click at [302, 240] on div "20:34" at bounding box center [316, 243] width 49 height 10
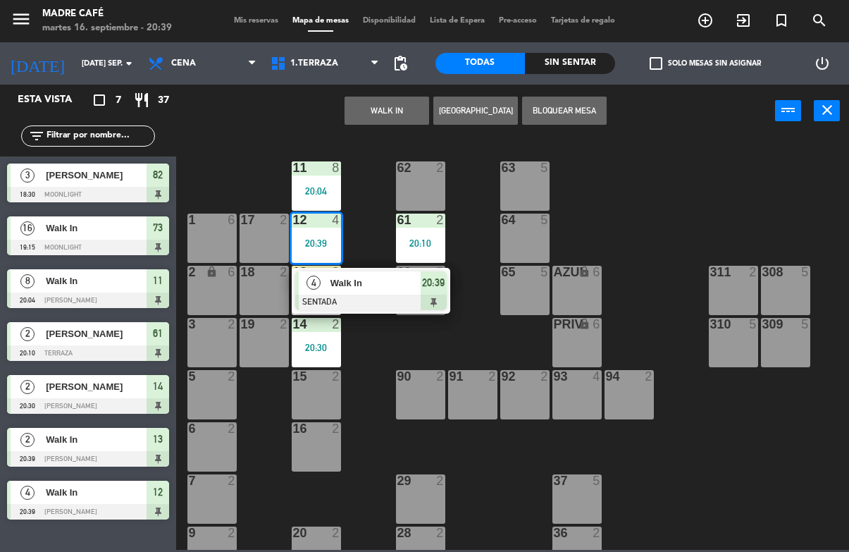
click at [434, 288] on span "20:39" at bounding box center [433, 282] width 23 height 17
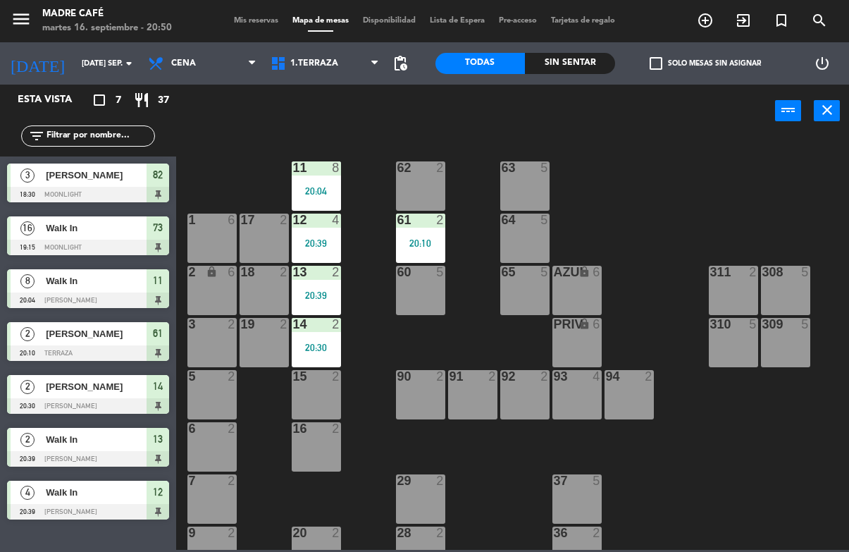
click at [742, 22] on icon "exit_to_app" at bounding box center [743, 20] width 17 height 17
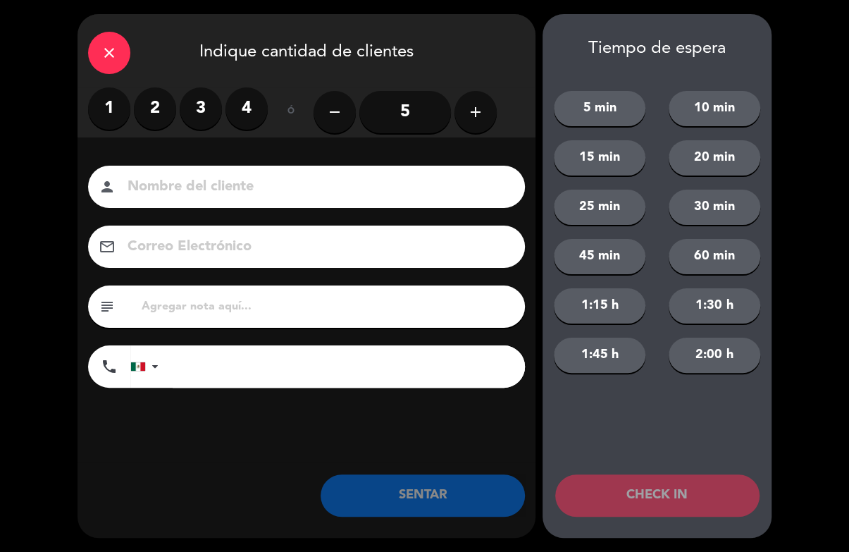
click at [246, 105] on label "4" at bounding box center [247, 108] width 42 height 42
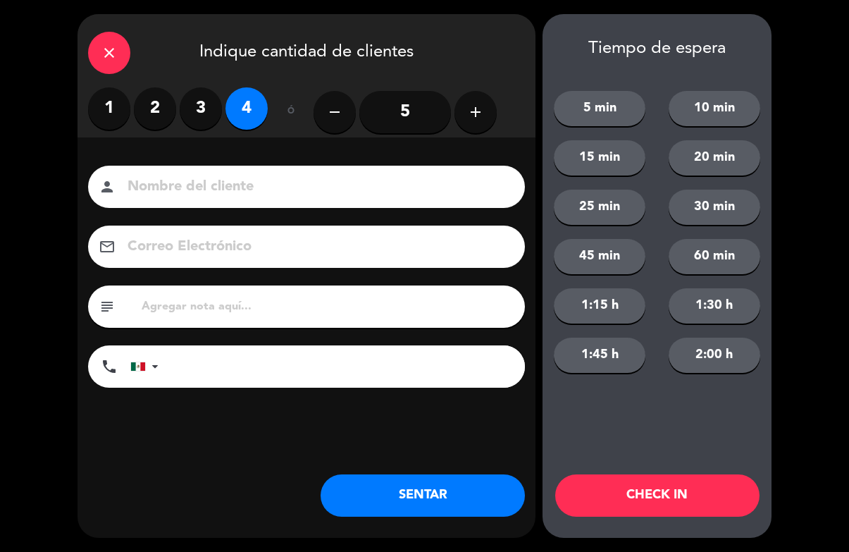
click at [656, 491] on button "CHECK IN" at bounding box center [657, 495] width 204 height 42
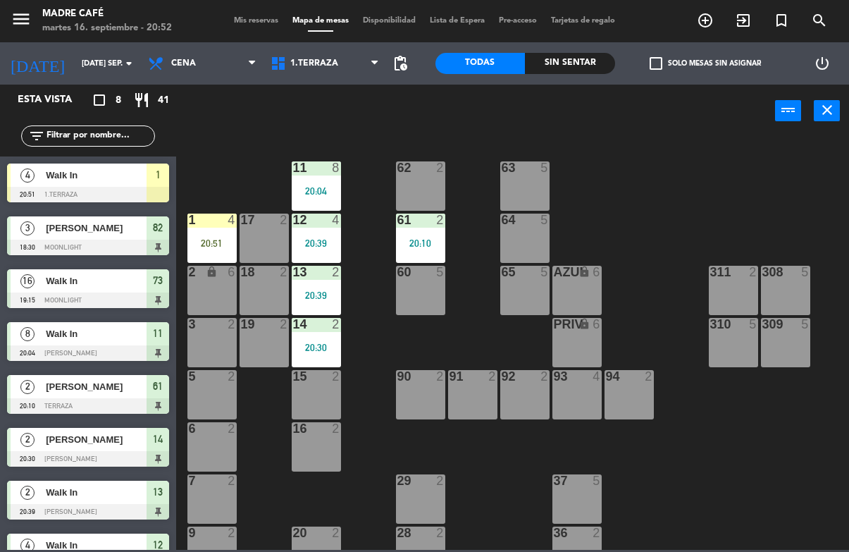
click at [208, 233] on div "1 4 20:51" at bounding box center [212, 238] width 49 height 49
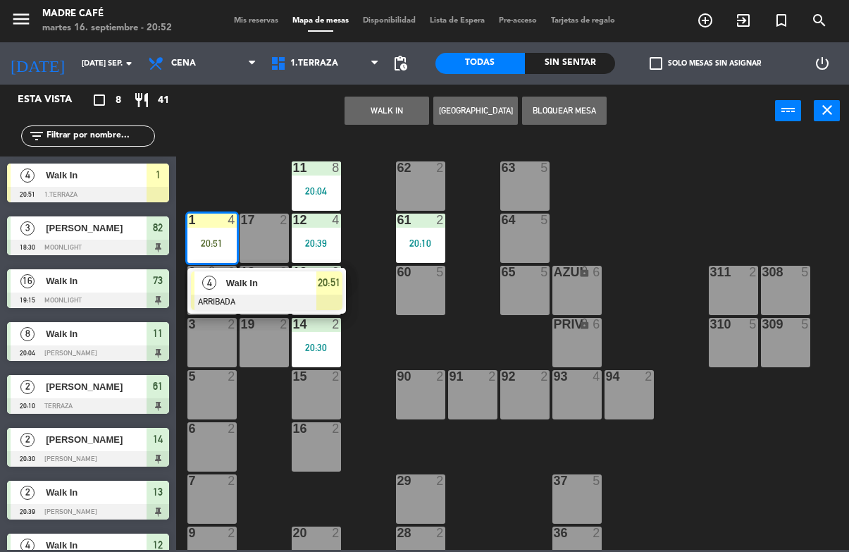
click at [326, 293] on div "20:51" at bounding box center [330, 282] width 26 height 23
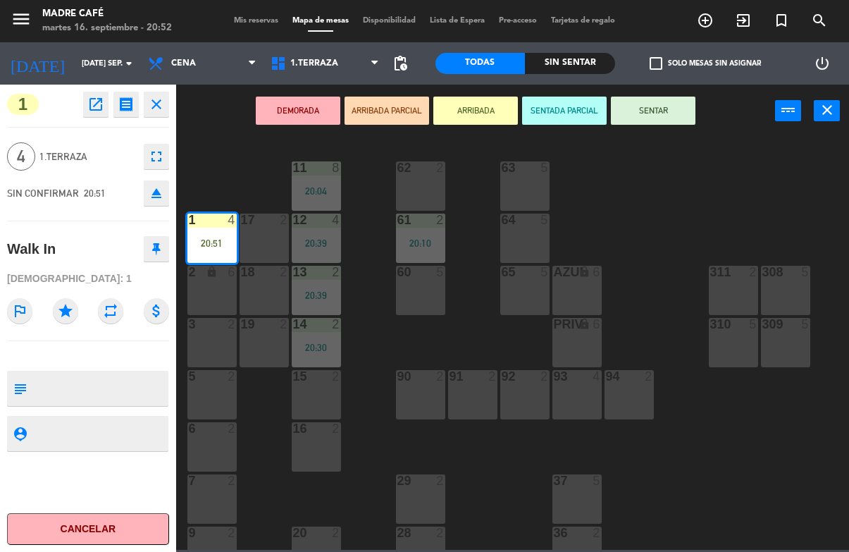
click at [645, 105] on button "SENTAR" at bounding box center [653, 111] width 85 height 28
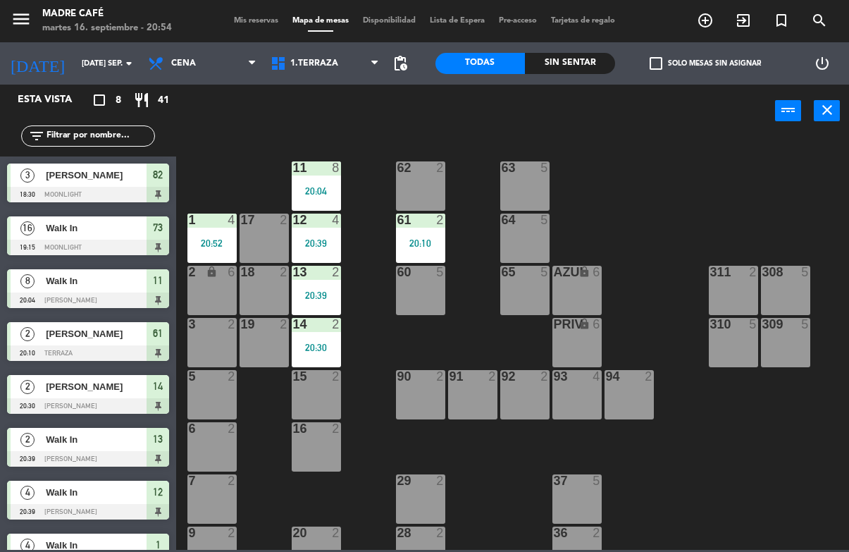
click at [264, 17] on span "Mis reservas" at bounding box center [256, 21] width 59 height 8
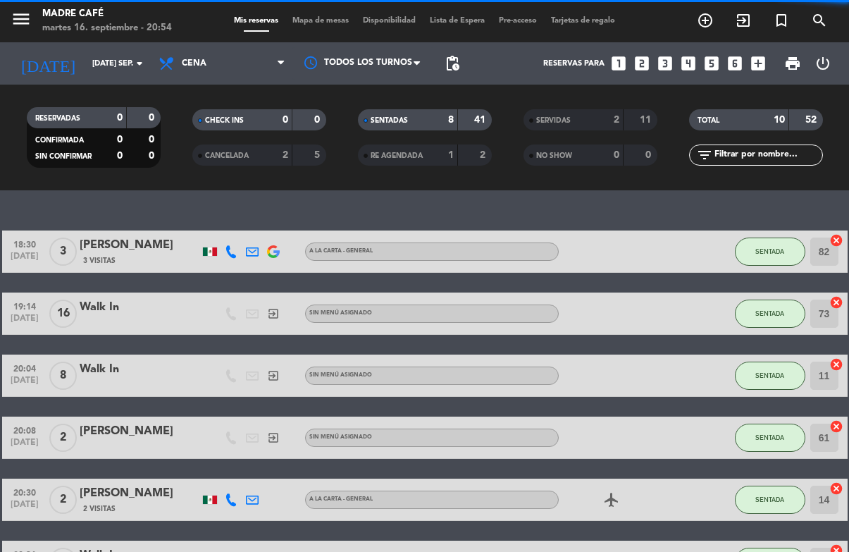
click at [244, 121] on span "CHECK INS" at bounding box center [224, 120] width 39 height 7
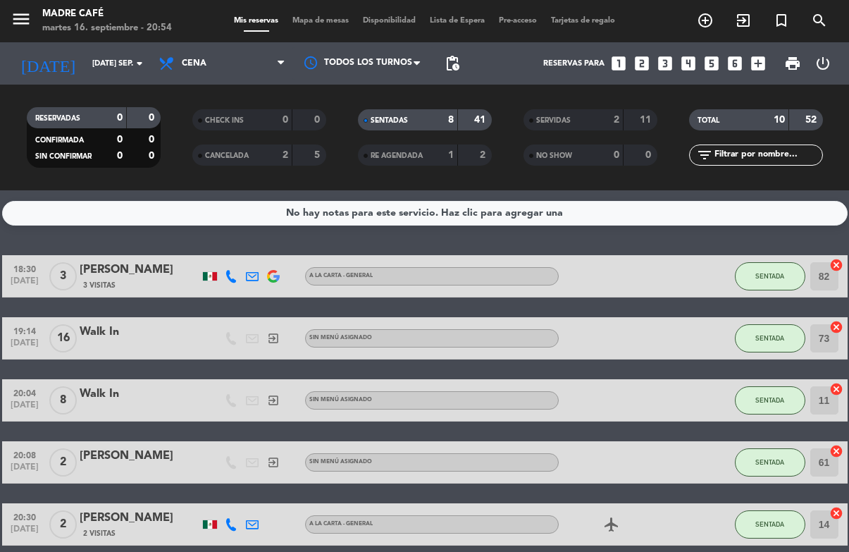
click at [241, 68] on span "Cena" at bounding box center [222, 63] width 141 height 31
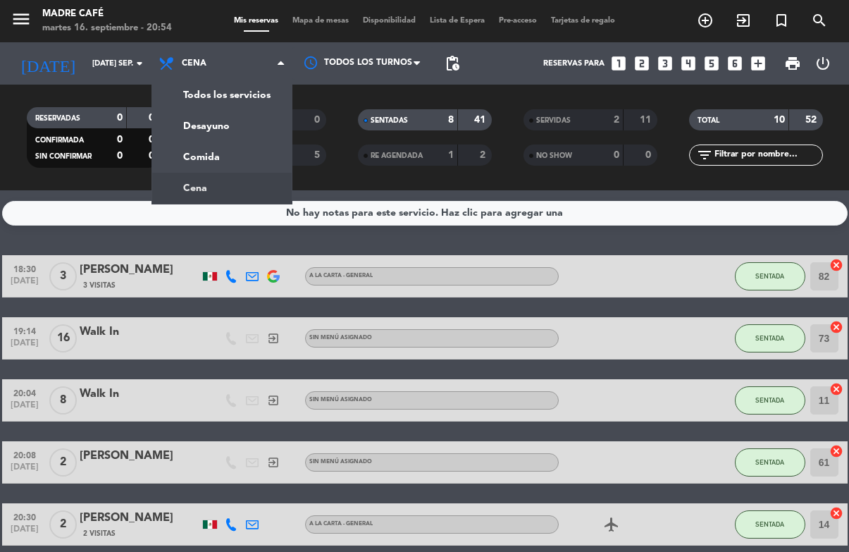
click at [243, 125] on div "menu Madre Café martes 16. septiembre - 20:54 Mis reservas Mapa de mesas Dispon…" at bounding box center [424, 95] width 849 height 190
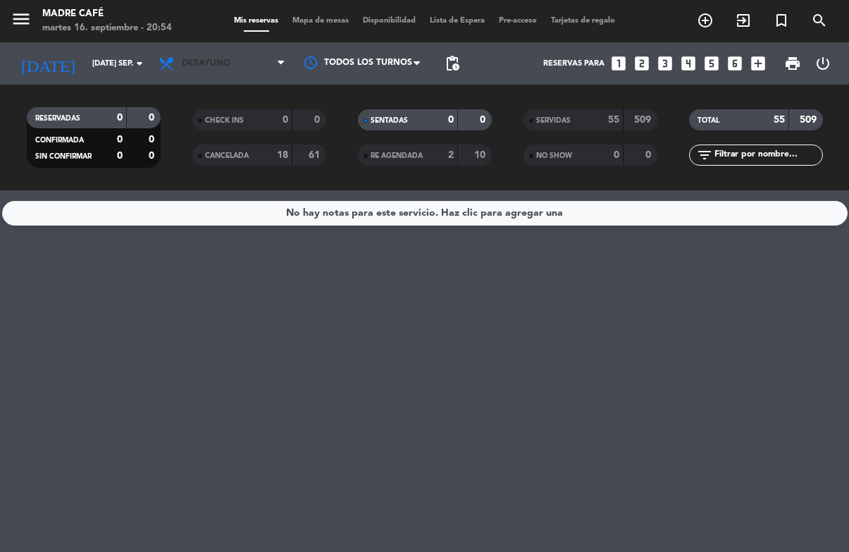
click at [237, 63] on span "Desayuno" at bounding box center [222, 63] width 141 height 31
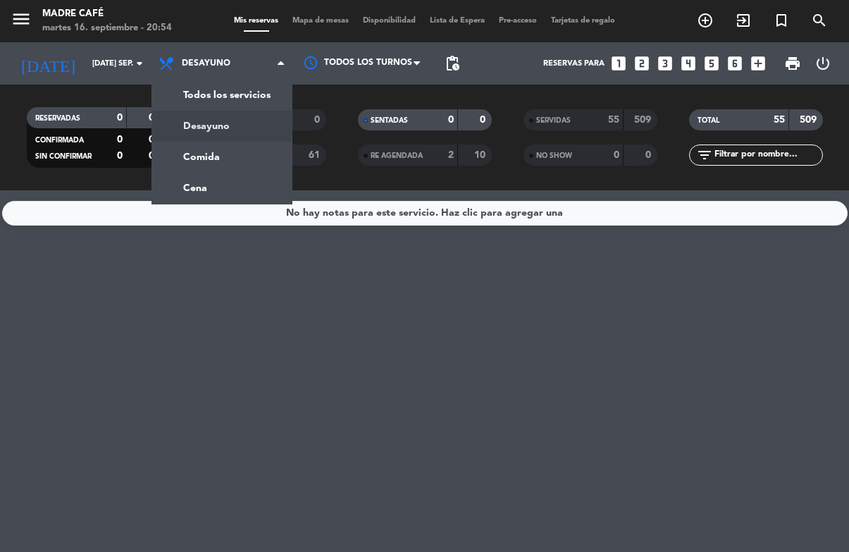
click at [231, 156] on div "menu Madre Café martes 16. septiembre - 20:54 Mis reservas Mapa de mesas Dispon…" at bounding box center [424, 95] width 849 height 190
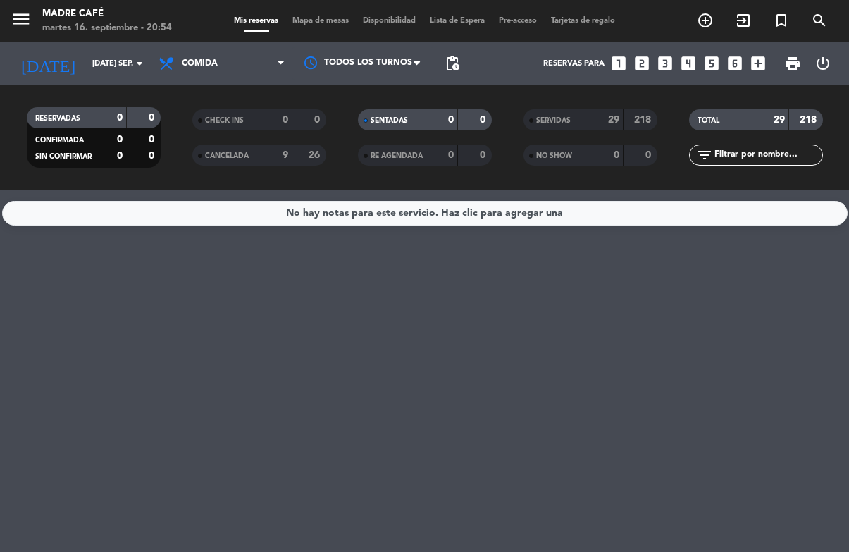
click at [237, 62] on span "Comida" at bounding box center [222, 63] width 141 height 31
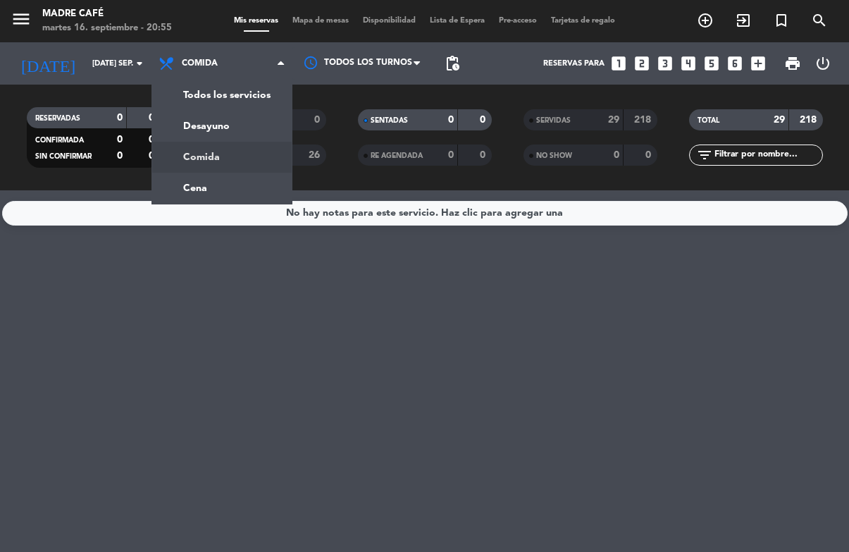
click at [240, 188] on div "menu Madre Café martes 16. septiembre - 20:55 Mis reservas Mapa de mesas Dispon…" at bounding box center [424, 95] width 849 height 190
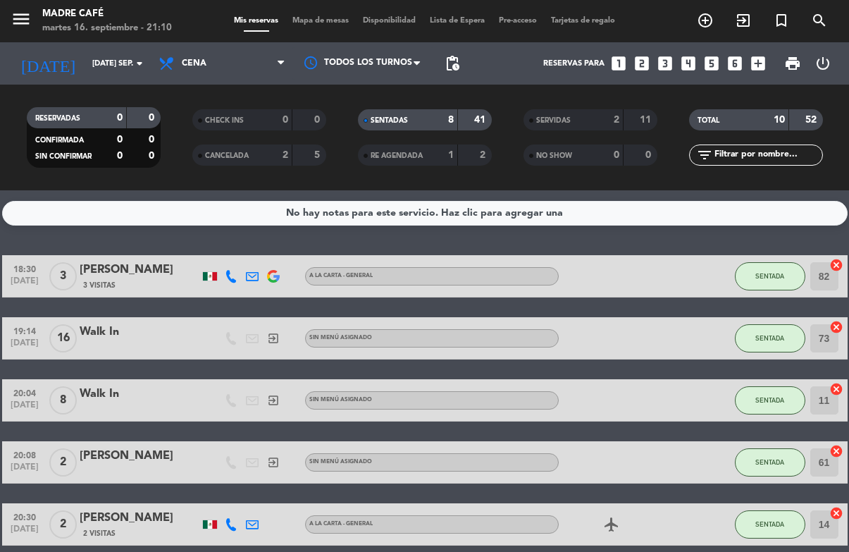
click at [85, 69] on input "[DATE] sep." at bounding box center [138, 63] width 106 height 23
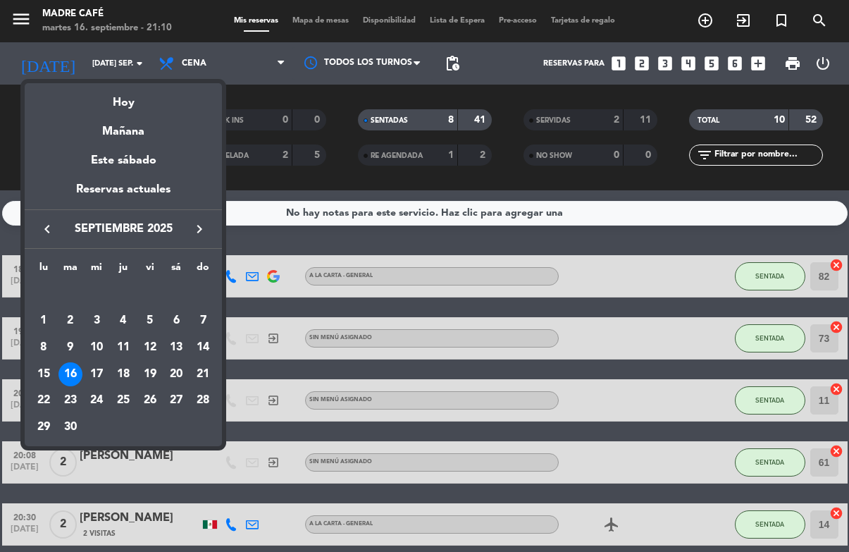
click at [49, 372] on div "15" at bounding box center [44, 374] width 24 height 24
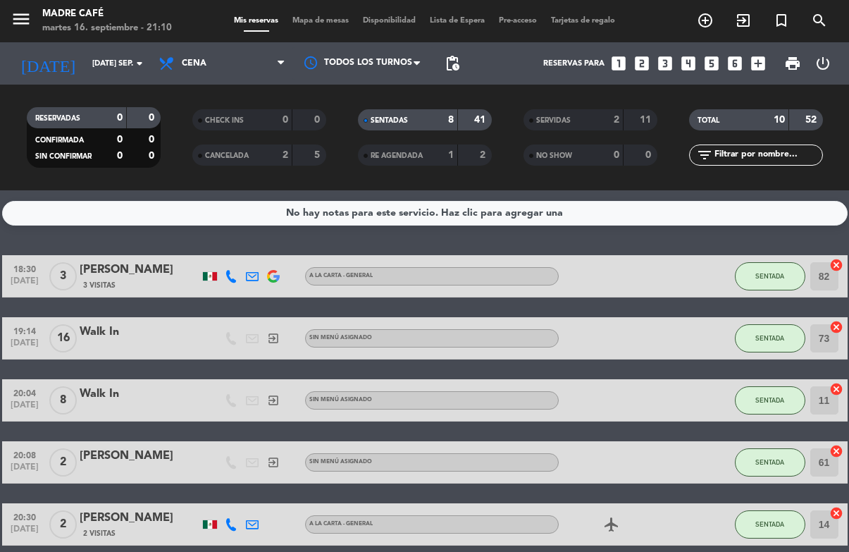
type input "lun. [DATE]"
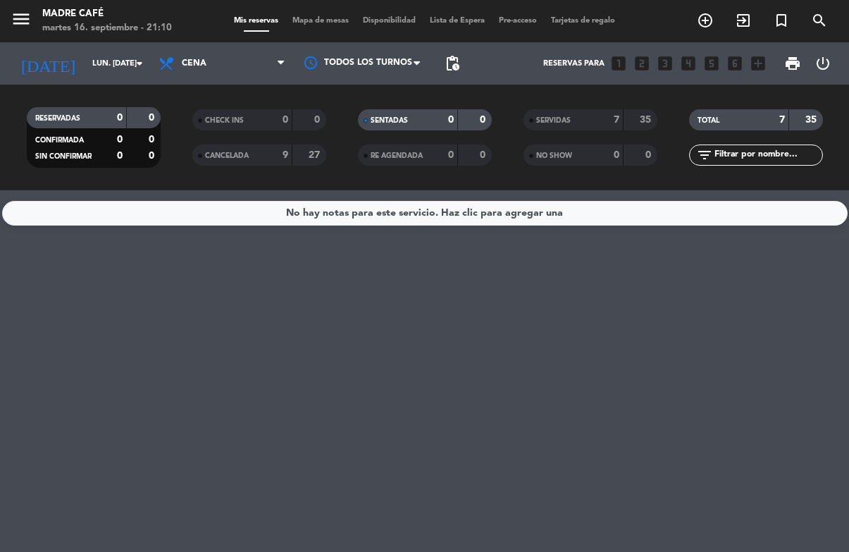
click at [239, 59] on span "Cena" at bounding box center [222, 63] width 141 height 31
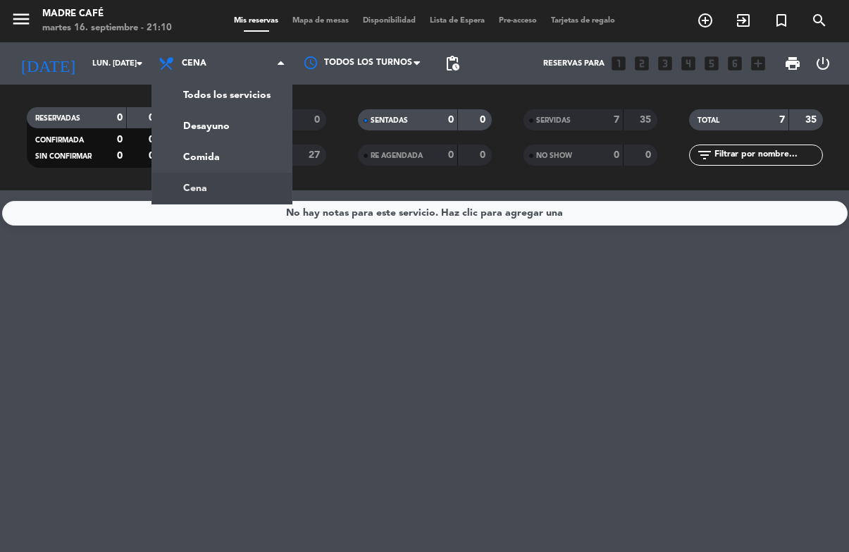
click at [232, 130] on div "menu Madre Café martes 16. septiembre - 21:10 Mis reservas Mapa de mesas Dispon…" at bounding box center [424, 95] width 849 height 190
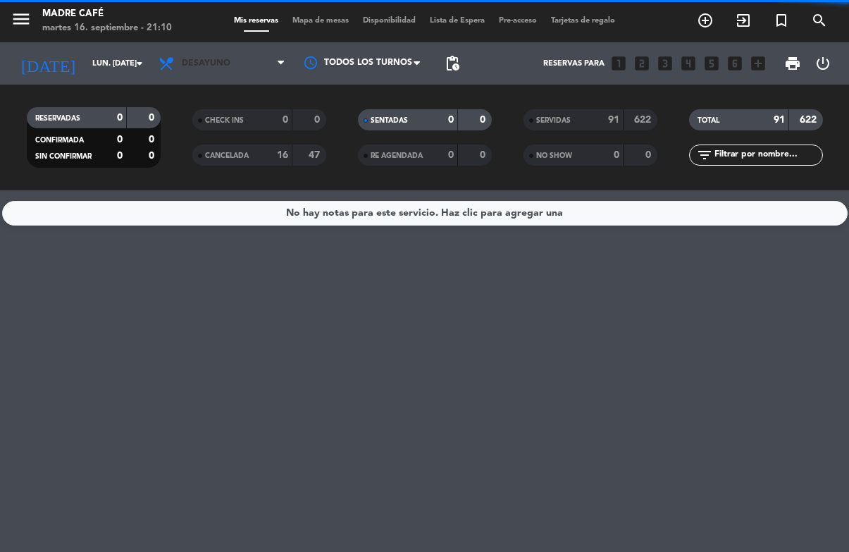
click at [248, 53] on span "Desayuno" at bounding box center [222, 63] width 141 height 31
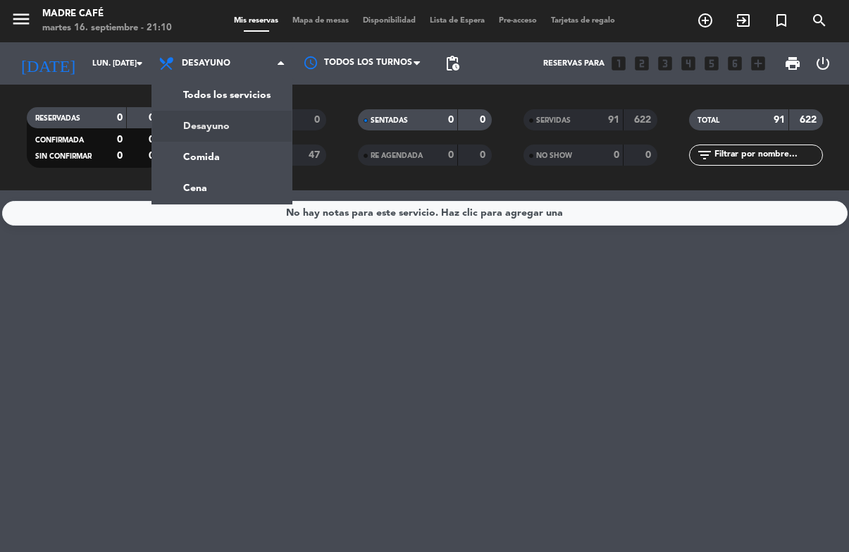
click at [250, 94] on div "menu Madre Café martes 16. septiembre - 21:10 Mis reservas Mapa de mesas Dispon…" at bounding box center [424, 95] width 849 height 190
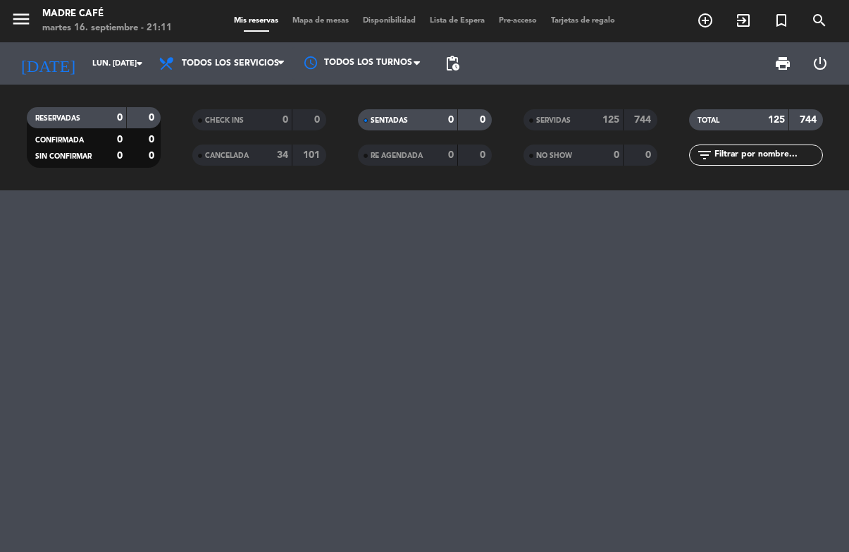
click at [240, 72] on span "Todos los servicios" at bounding box center [222, 63] width 141 height 31
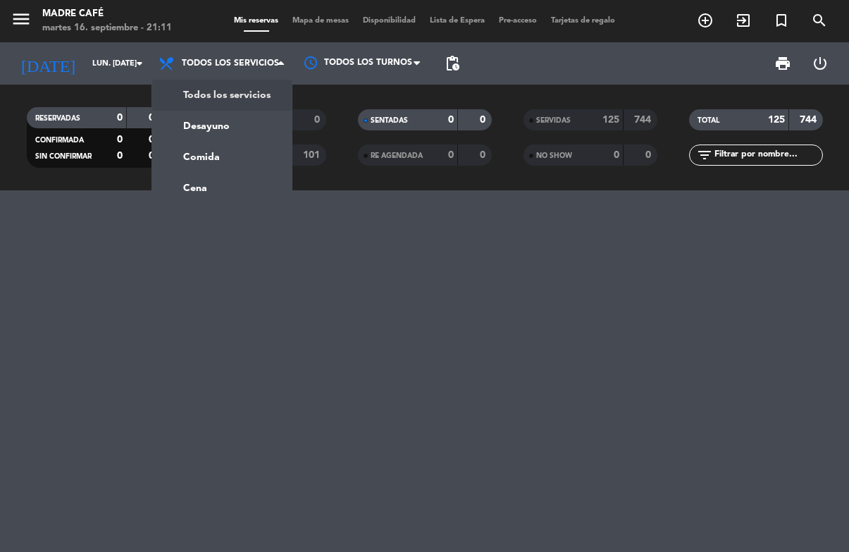
click at [221, 189] on div "menu Madre Café martes 16. septiembre - 21:11 Mis reservas Mapa de mesas Dispon…" at bounding box center [424, 95] width 849 height 190
